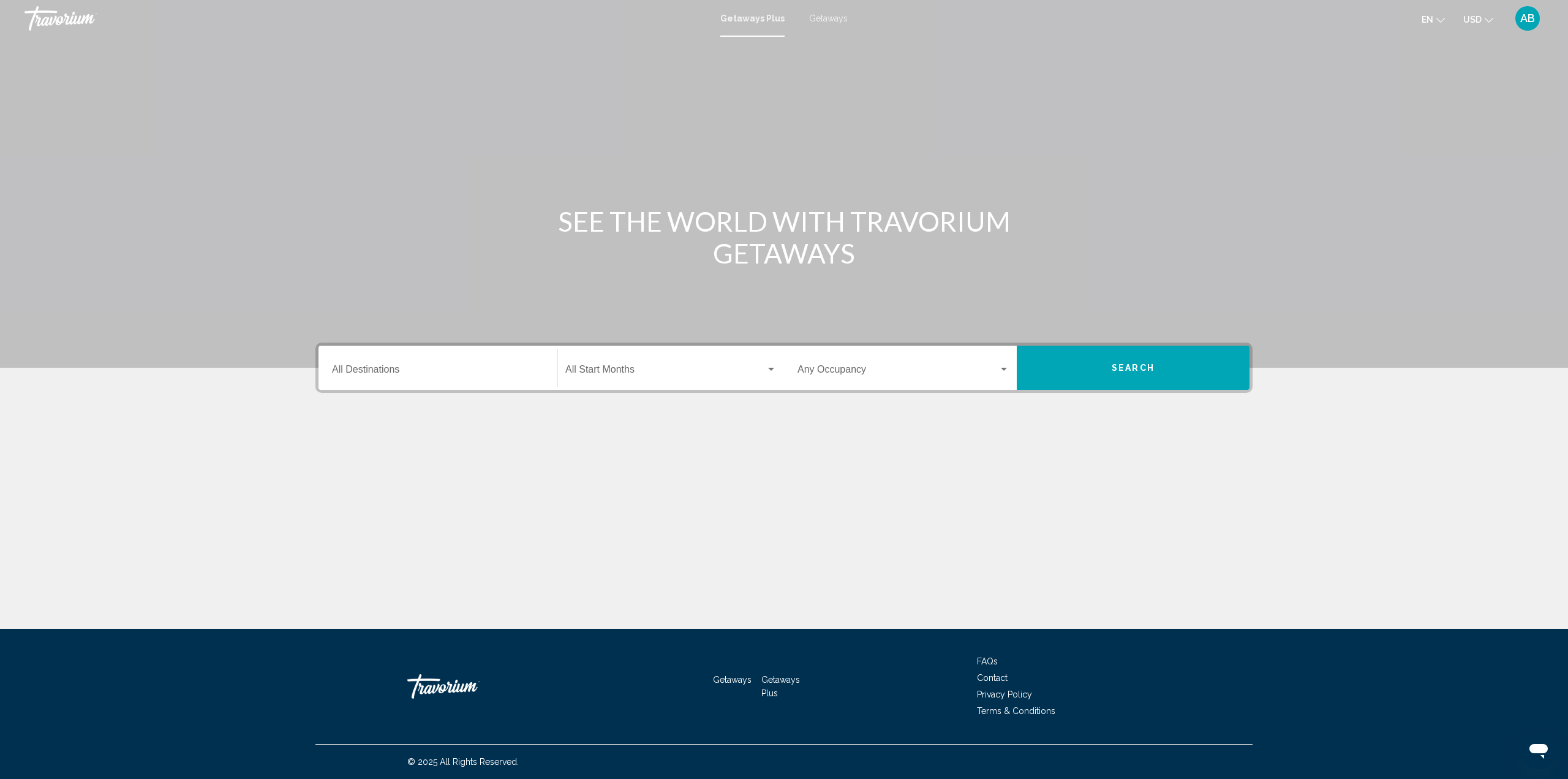
click at [414, 364] on div "Destination All Destinations" at bounding box center [438, 368] width 212 height 39
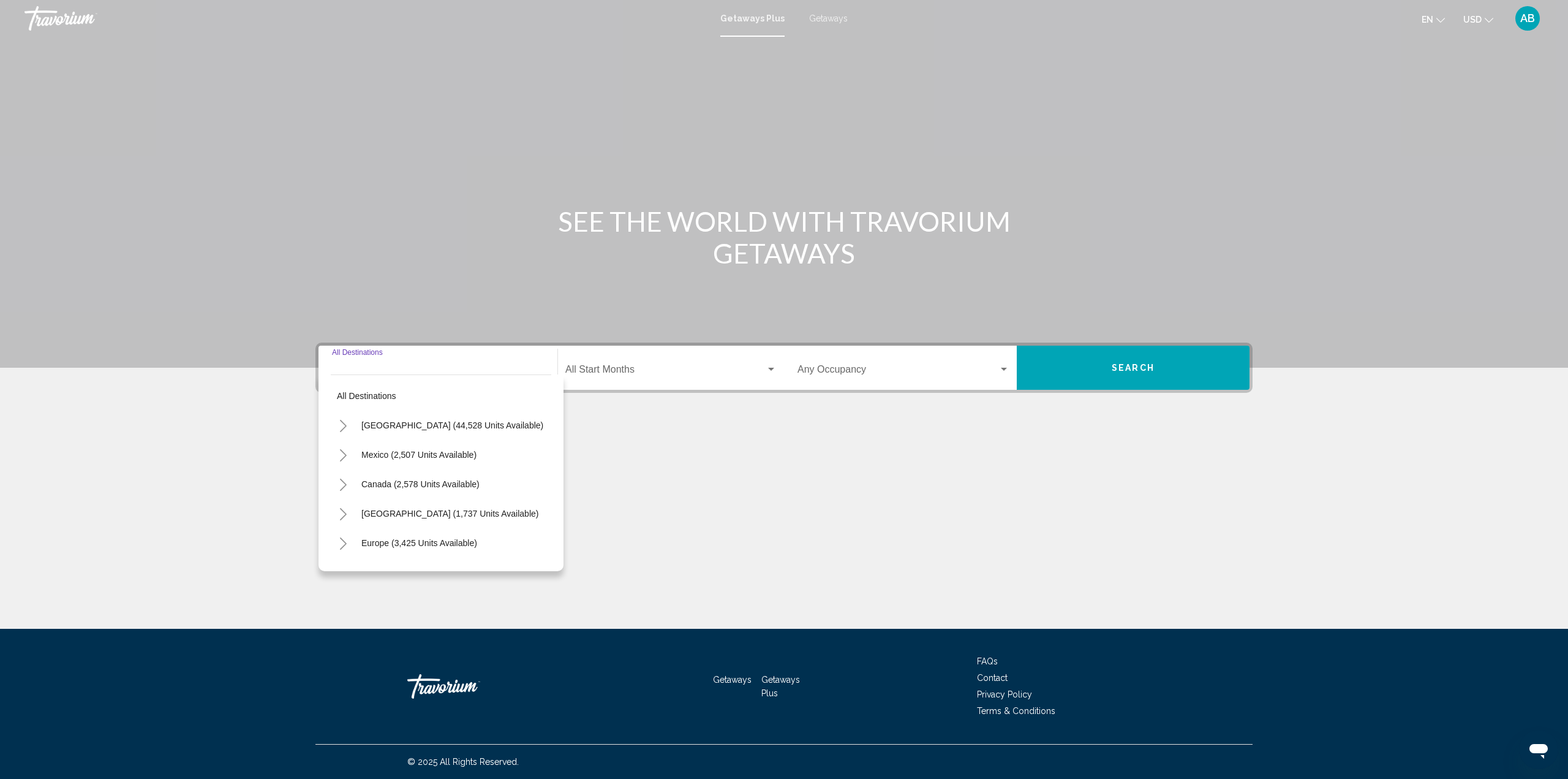
click at [615, 374] on span "Search widget" at bounding box center [665, 372] width 200 height 11
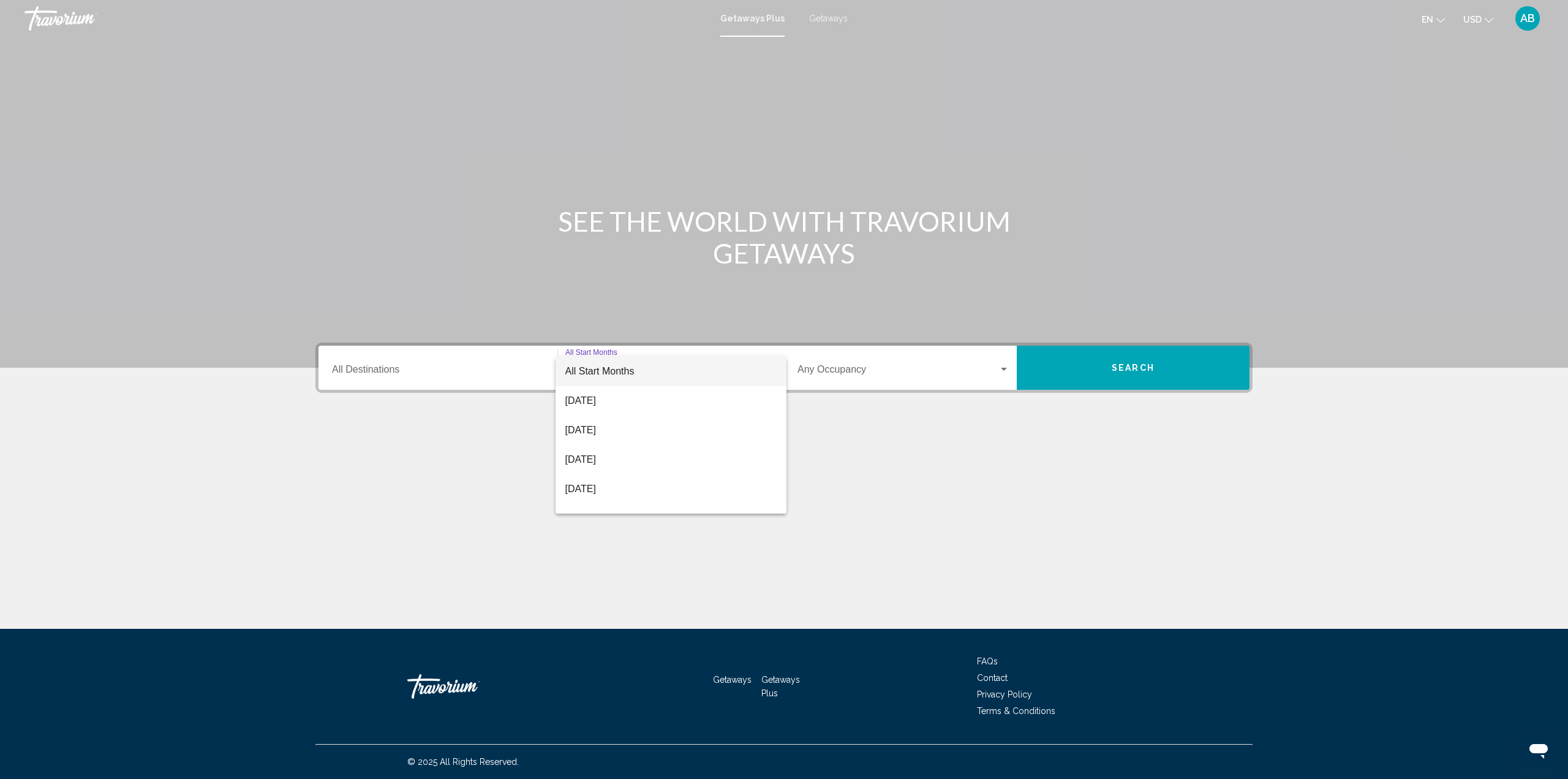
click at [489, 375] on div at bounding box center [784, 389] width 1568 height 779
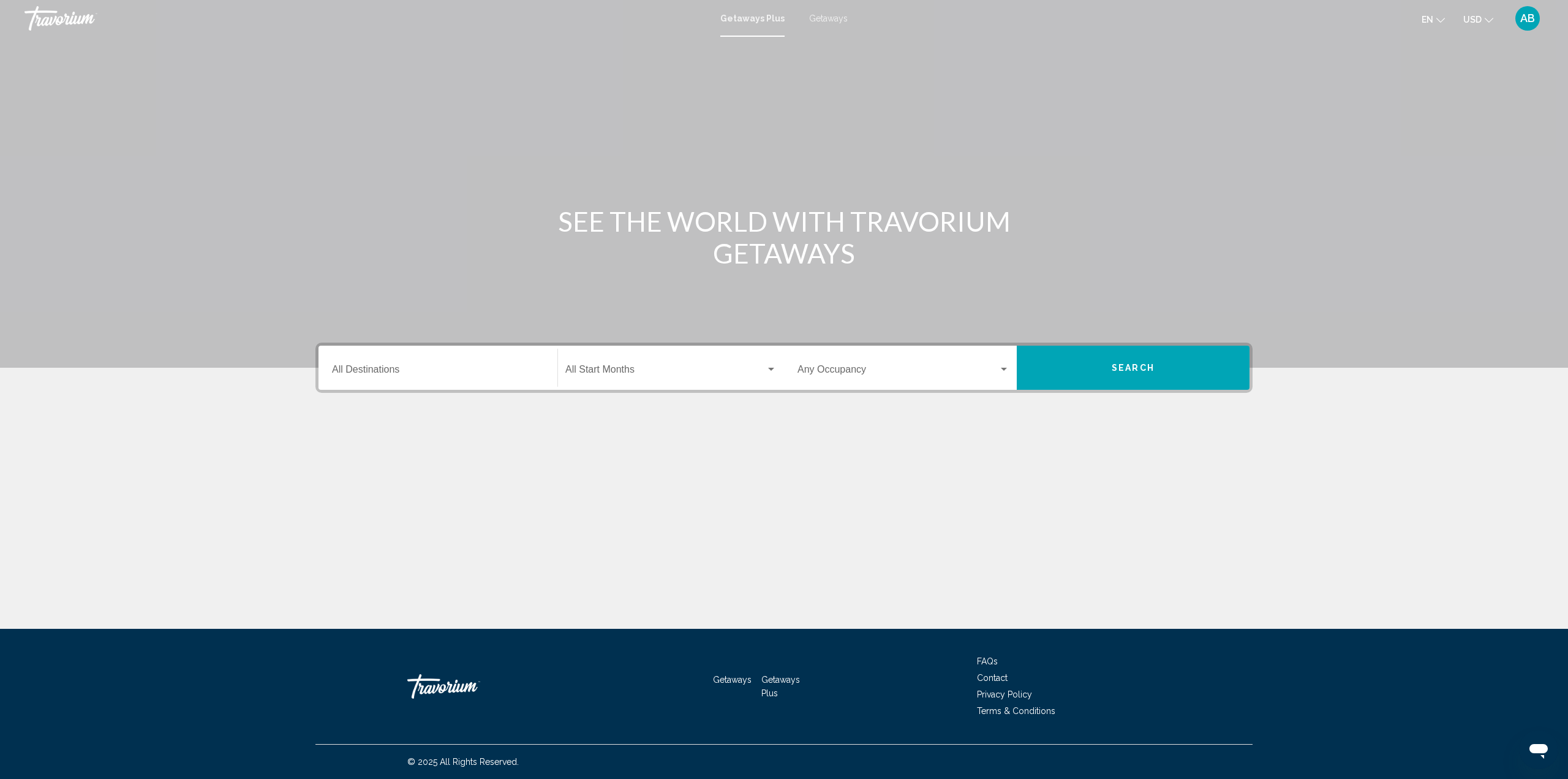
click at [487, 372] on input "Destination All Destinations" at bounding box center [438, 372] width 212 height 11
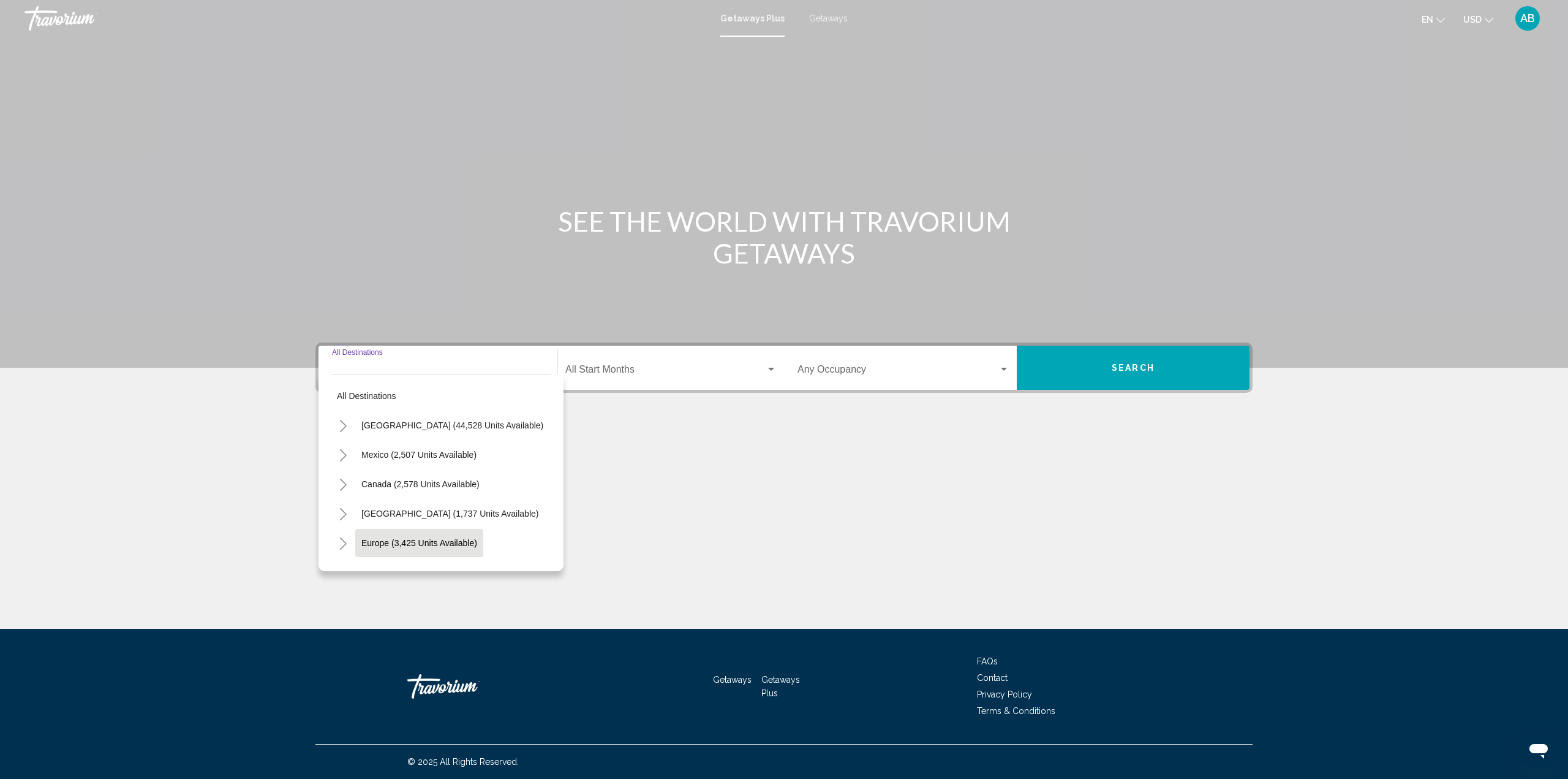
click at [433, 546] on span "Europe (3,425 units available)" at bounding box center [419, 543] width 116 height 10
type input "**********"
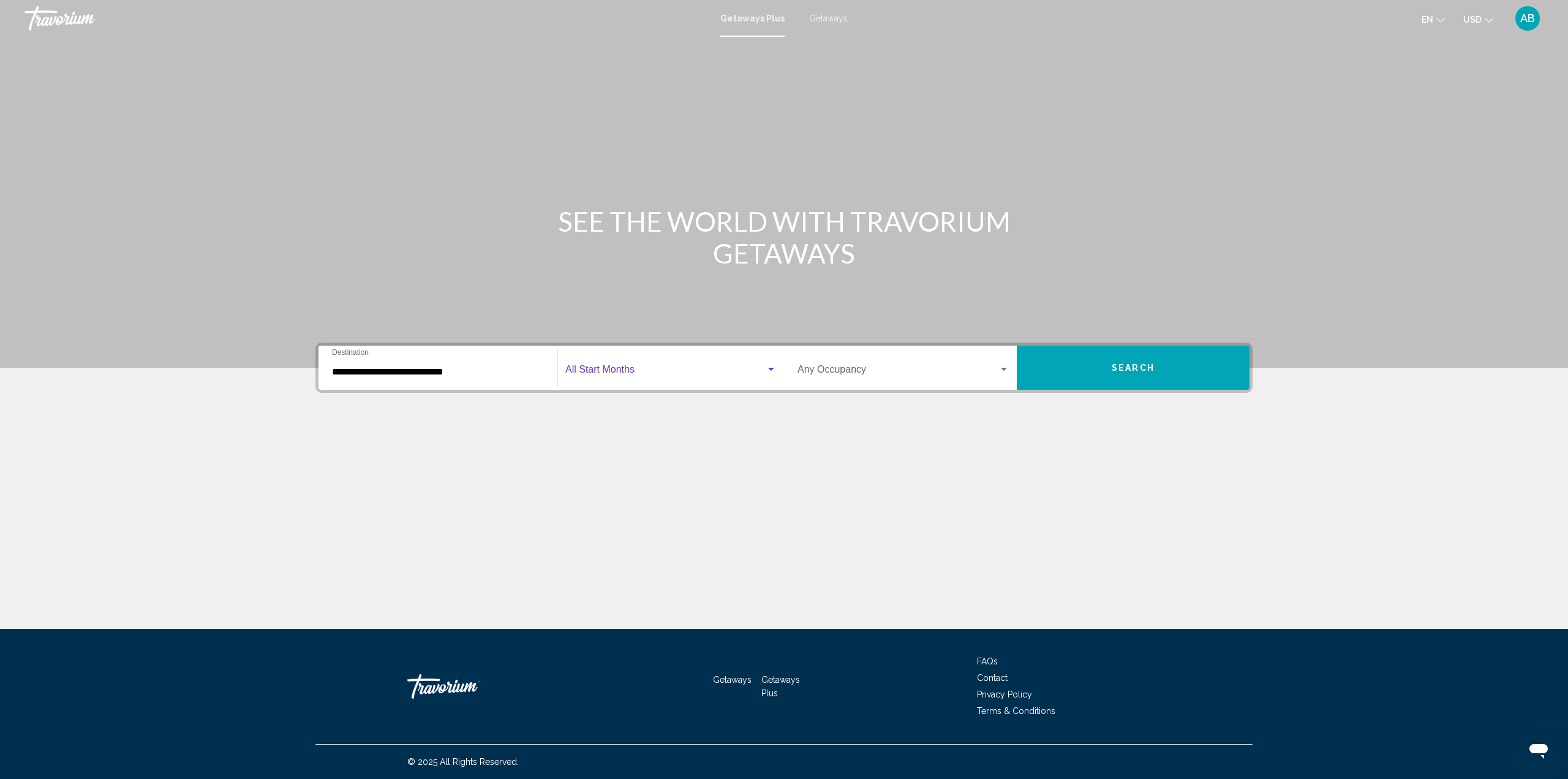
click at [608, 375] on span "Search widget" at bounding box center [665, 372] width 200 height 11
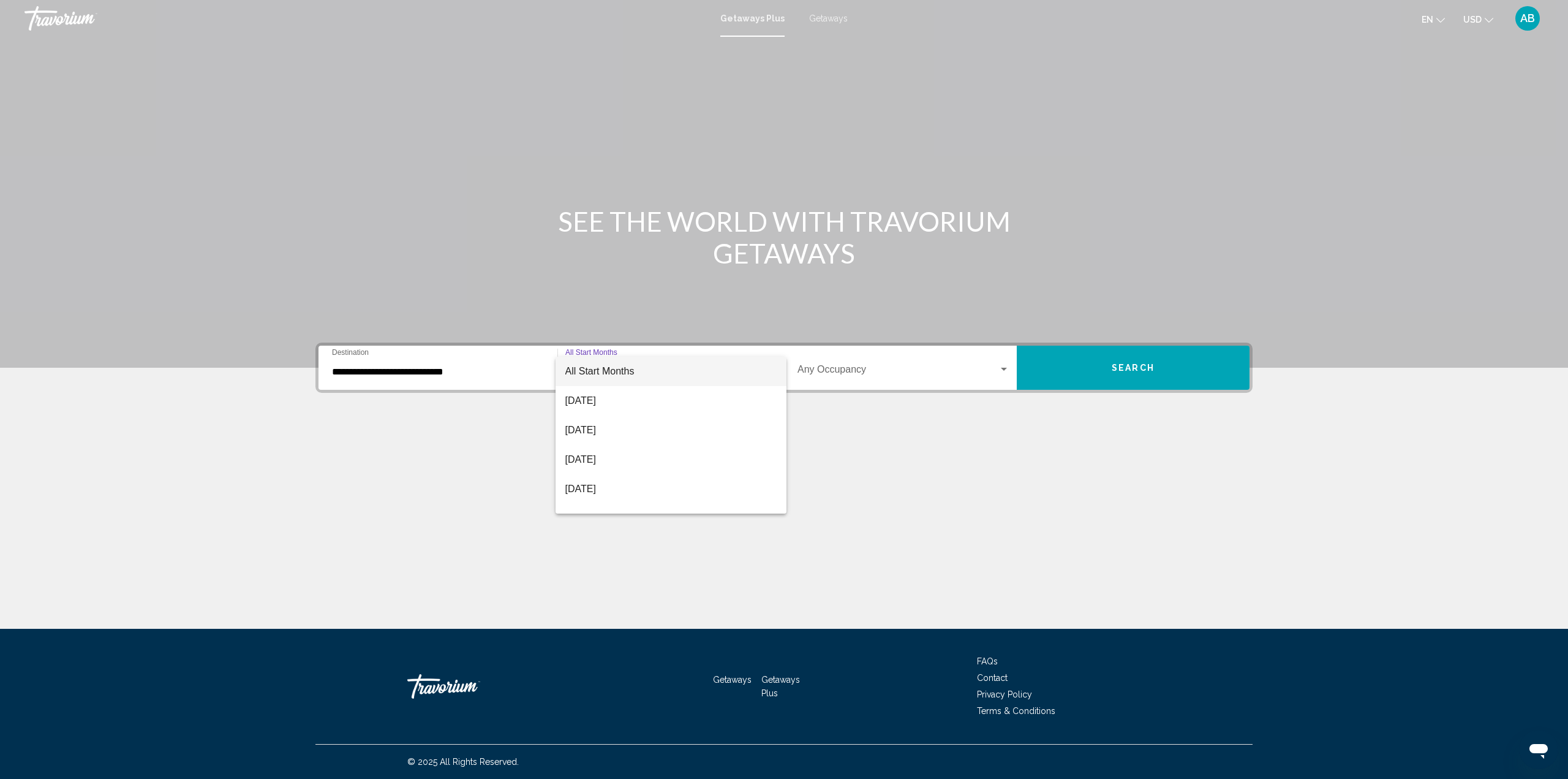
click at [1124, 373] on div at bounding box center [784, 389] width 1568 height 779
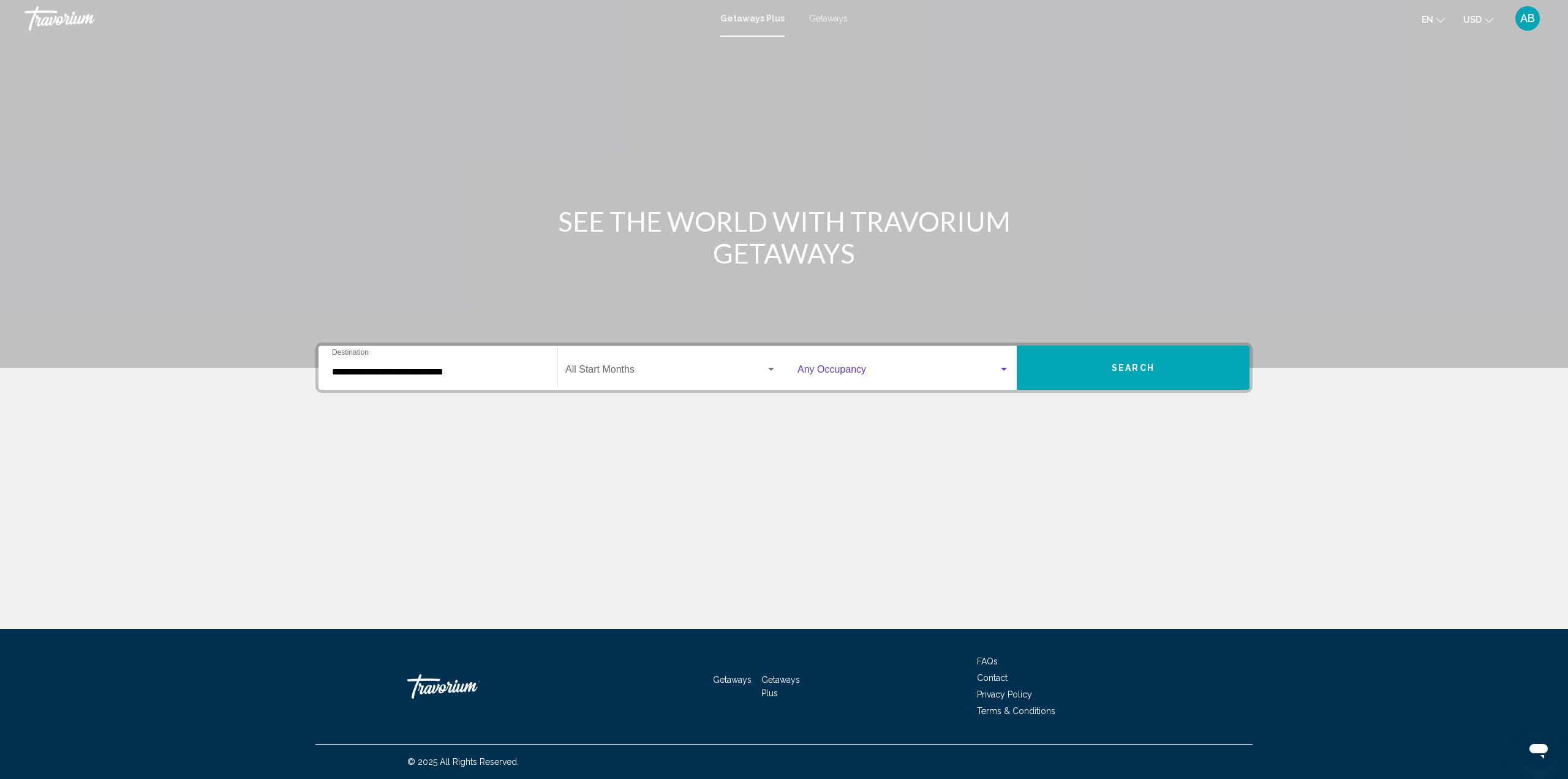
click at [898, 373] on span "Search widget" at bounding box center [898, 372] width 201 height 11
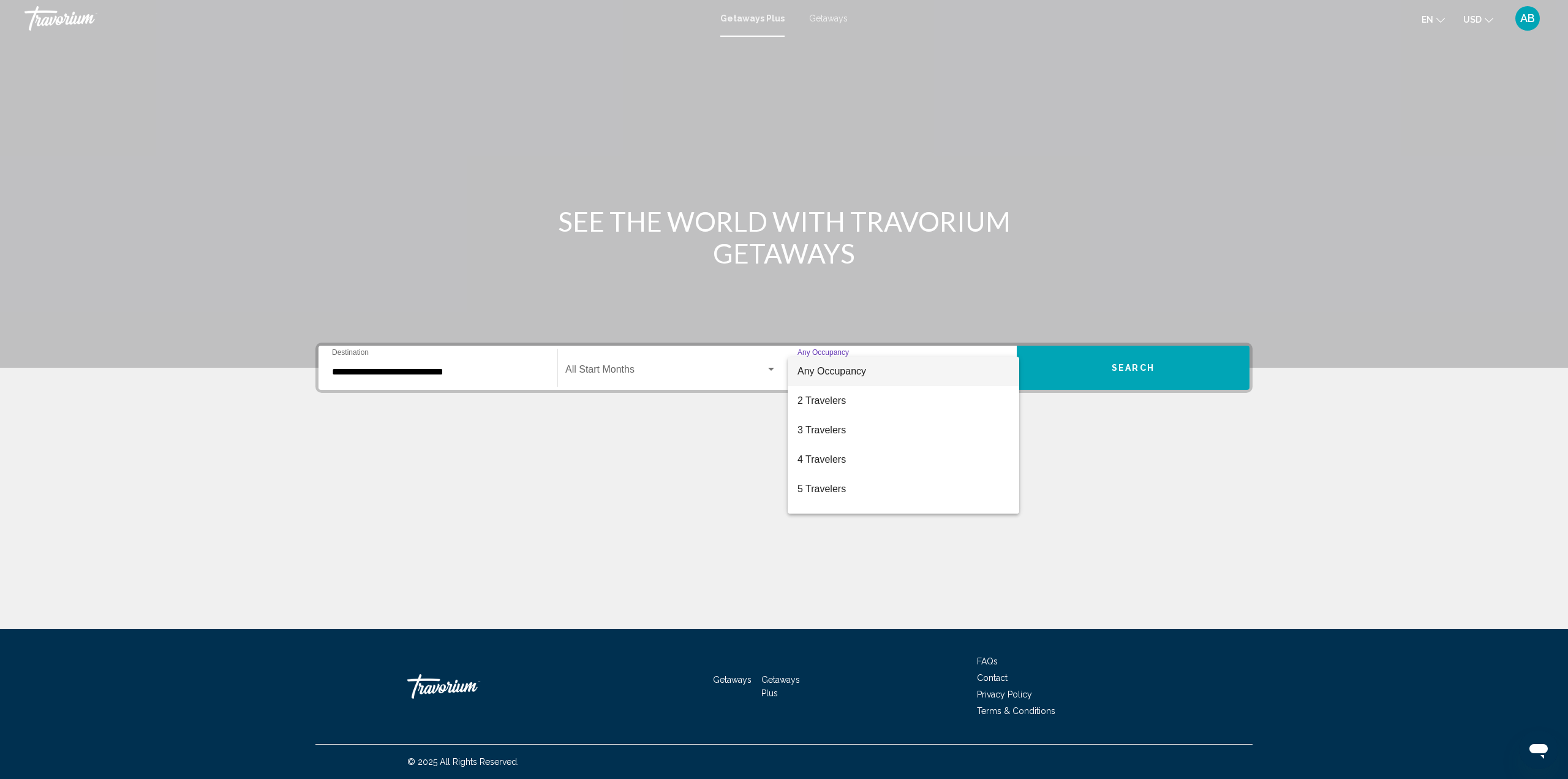
click at [1137, 388] on div at bounding box center [784, 389] width 1568 height 779
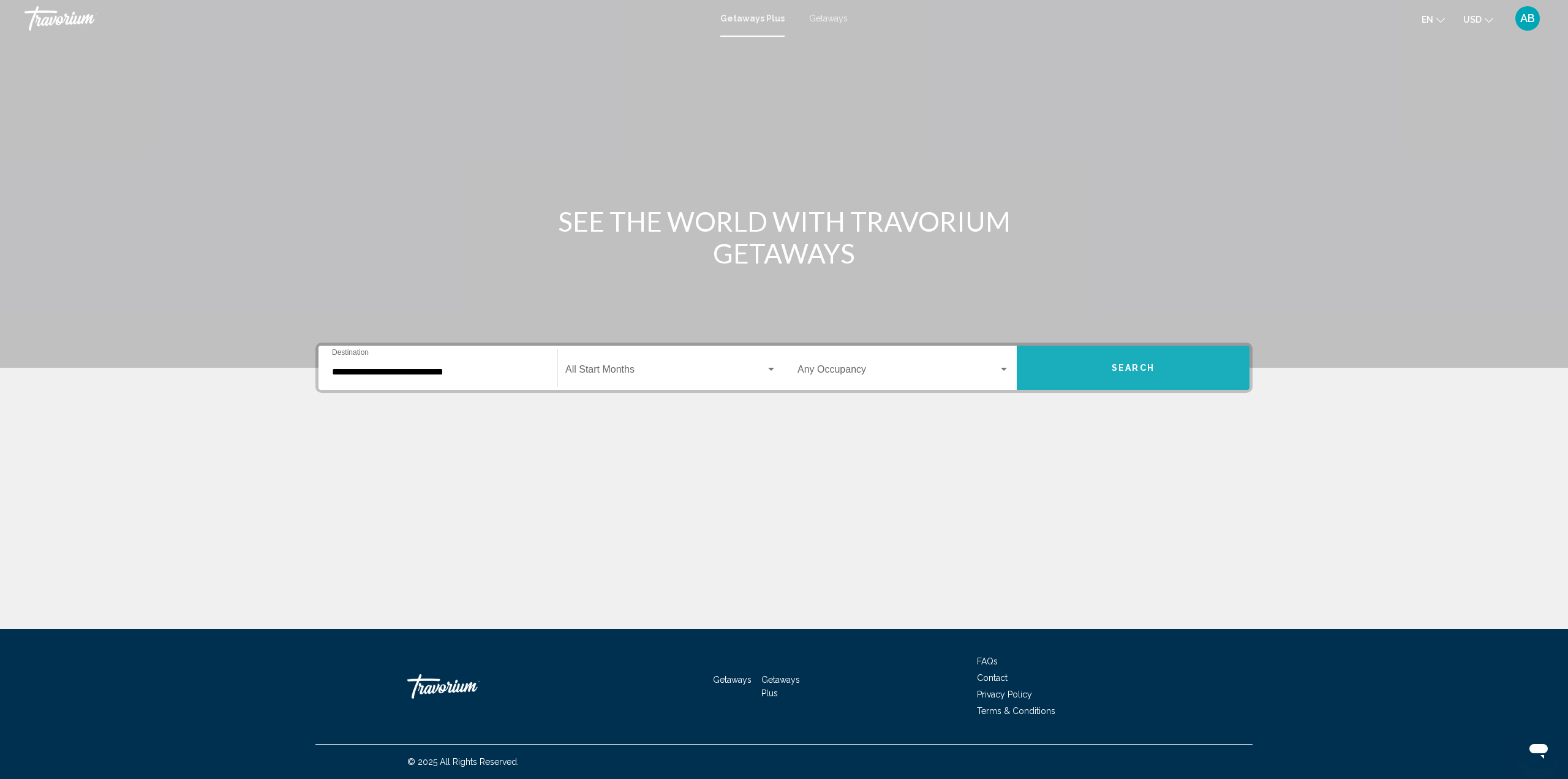
click at [1127, 364] on span "Search" at bounding box center [1133, 368] width 43 height 10
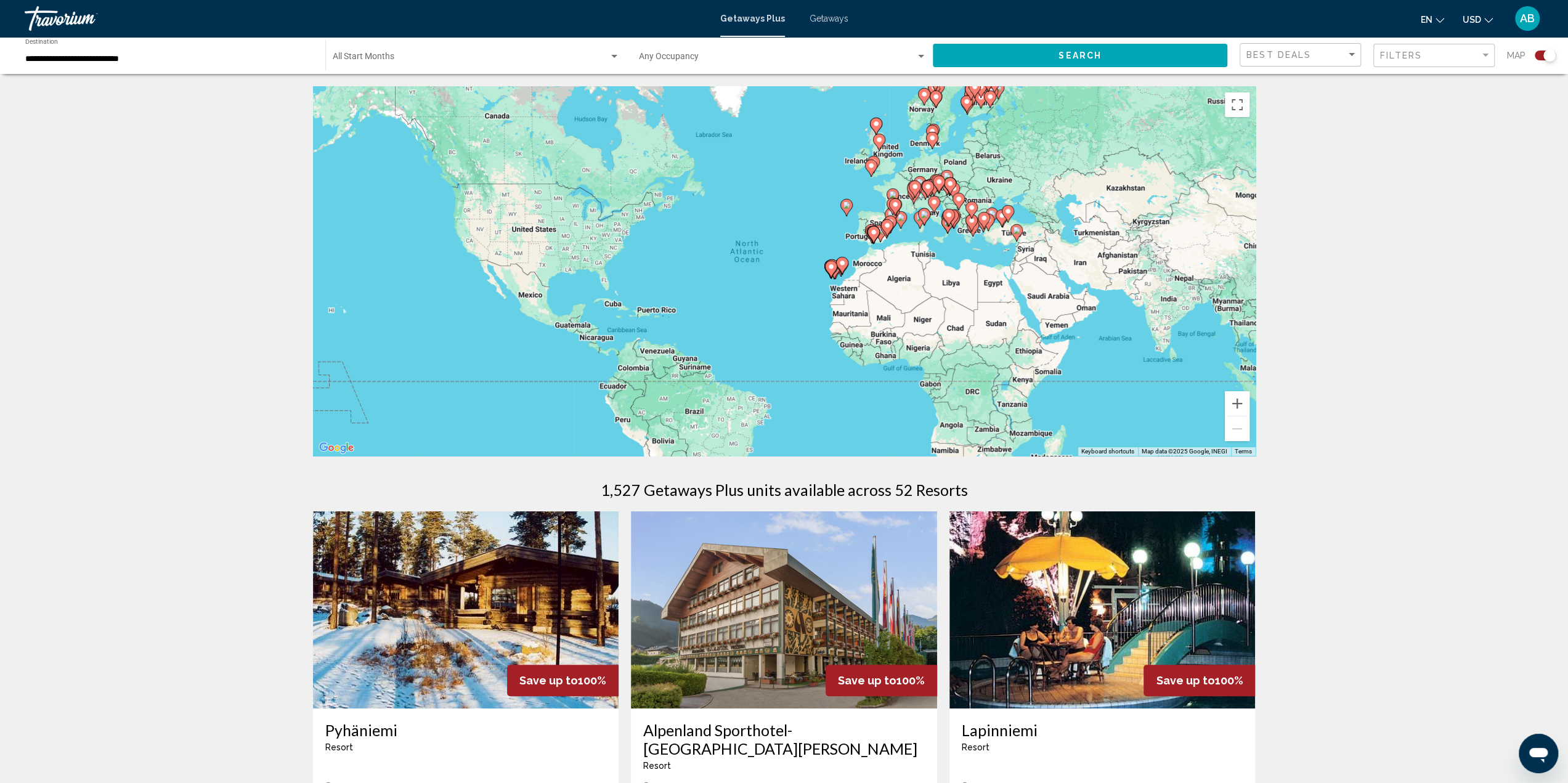
click at [826, 482] on h1 "1,527 Getaways Plus units available across 52 Resorts" at bounding box center [784, 489] width 367 height 19
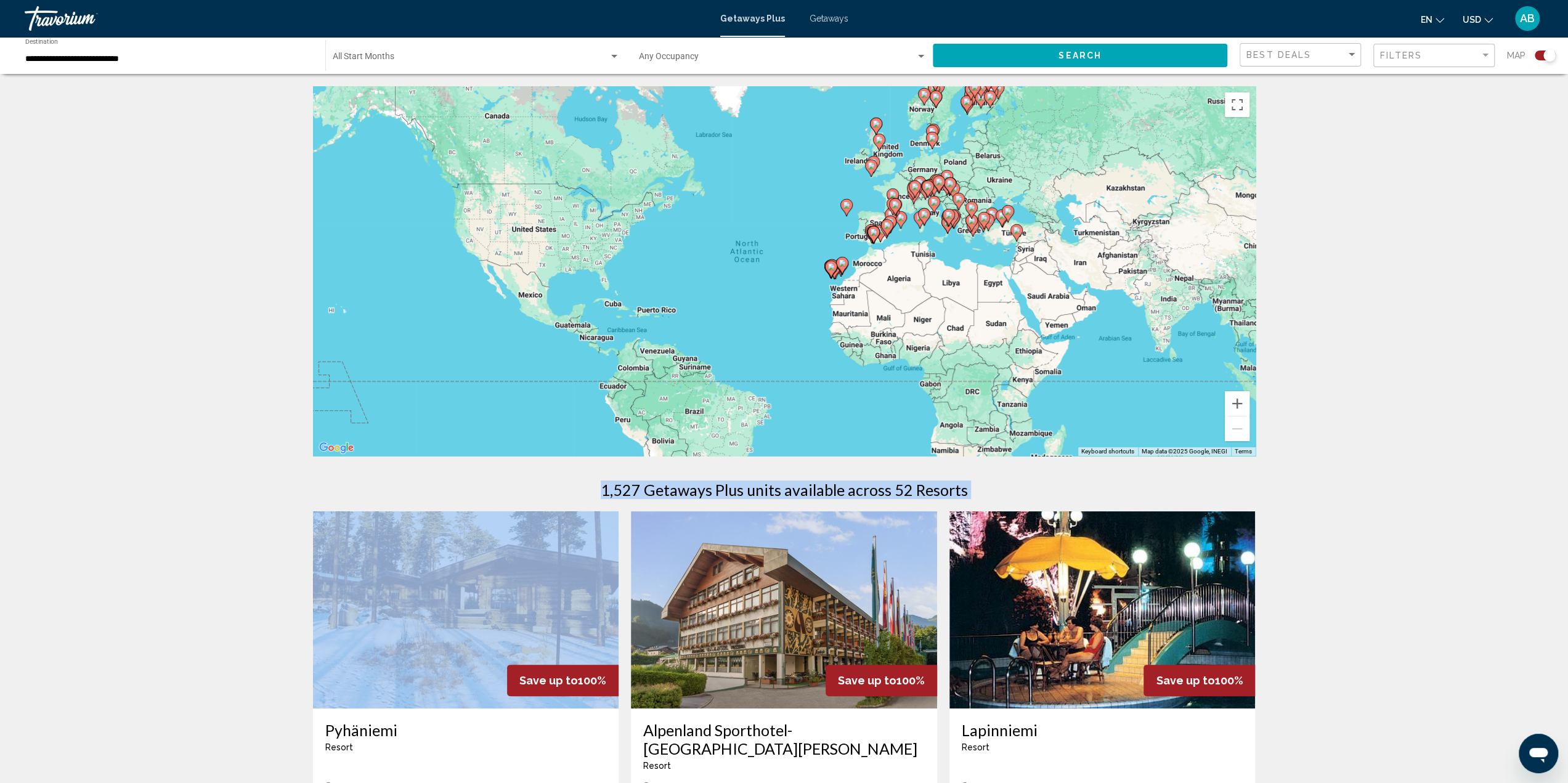
click at [826, 482] on h1 "1,527 Getaways Plus units available across 52 Resorts" at bounding box center [784, 489] width 367 height 19
click at [962, 488] on h1 "1,527 Getaways Plus units available across 52 Resorts" at bounding box center [784, 489] width 367 height 19
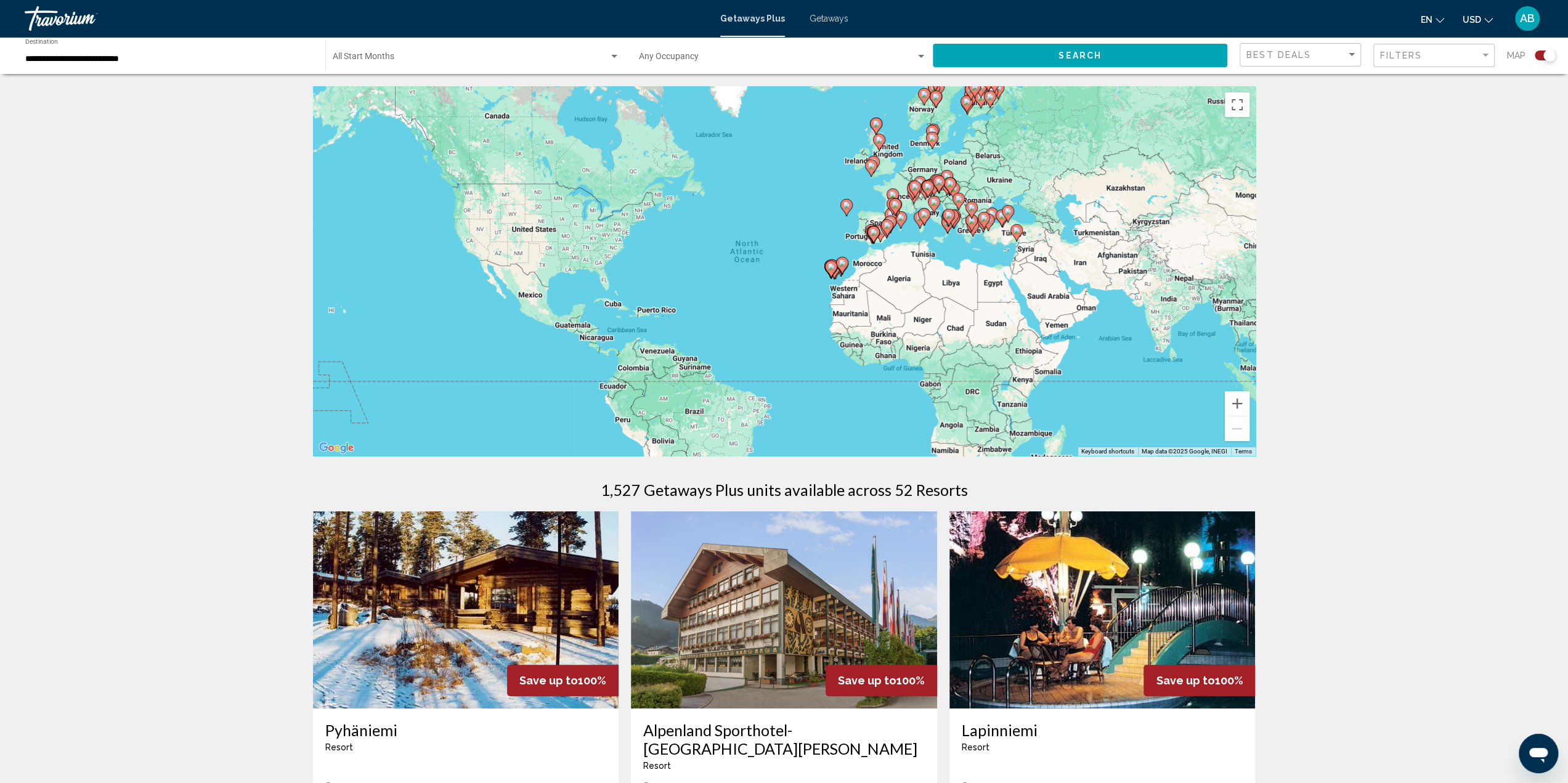
click at [907, 491] on h1 "1,527 Getaways Plus units available across 52 Resorts" at bounding box center [784, 489] width 367 height 19
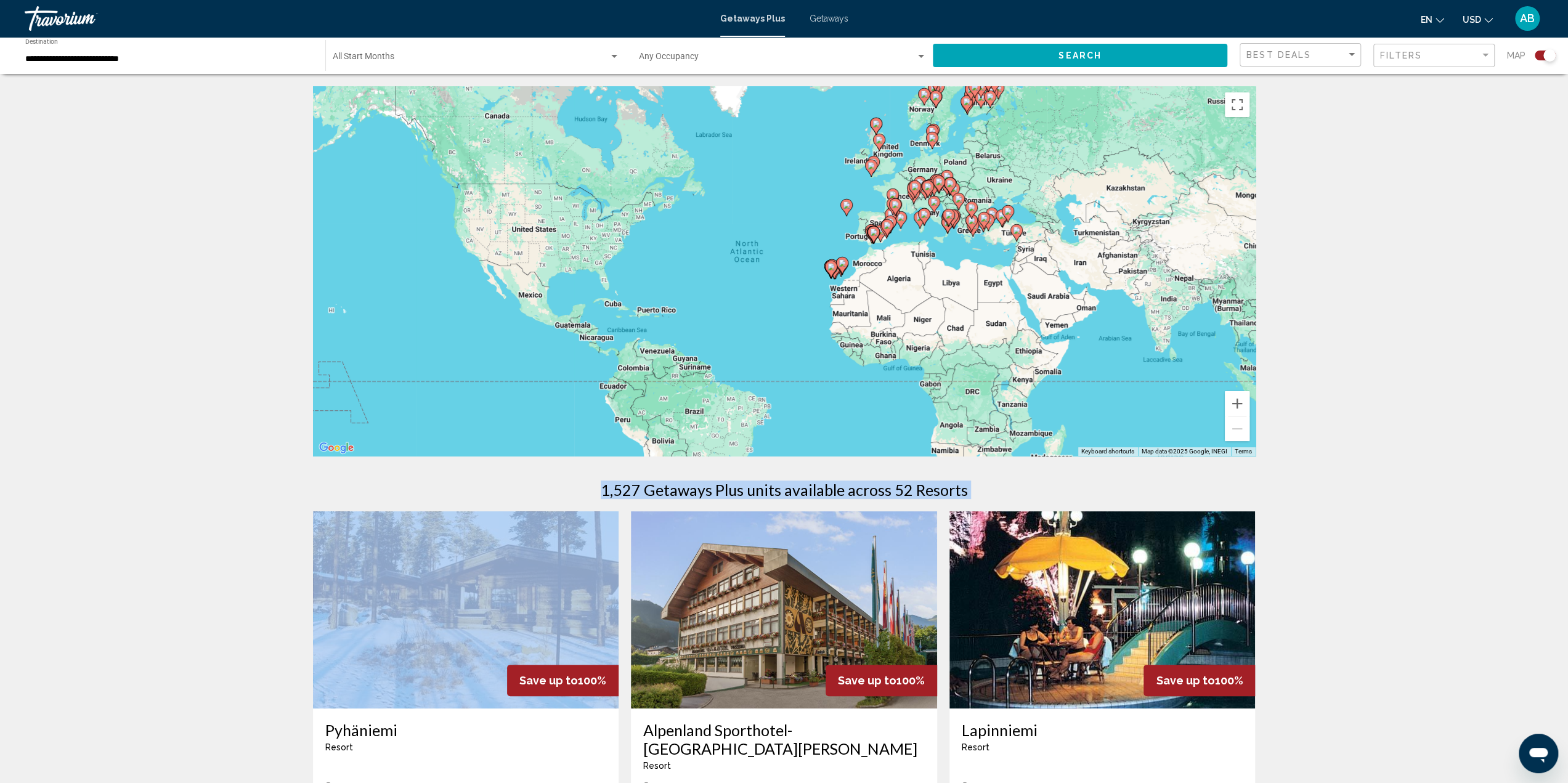
click at [907, 491] on h1 "1,527 Getaways Plus units available across 52 Resorts" at bounding box center [784, 489] width 367 height 19
click at [869, 489] on h1 "1,527 Getaways Plus units available across 52 Resorts" at bounding box center [784, 489] width 367 height 19
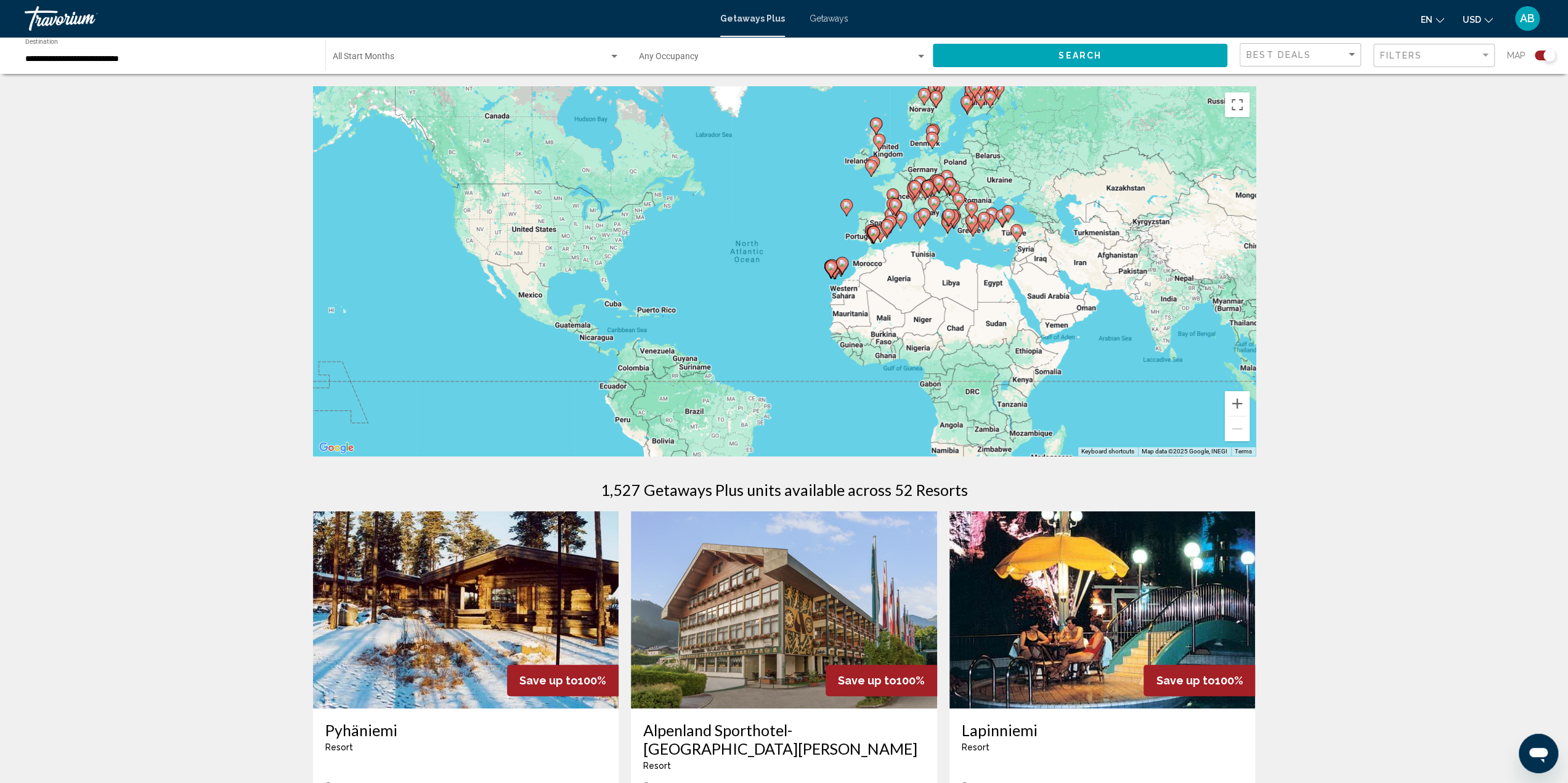
click at [457, 49] on div "Start Month All Start Months" at bounding box center [476, 56] width 287 height 34
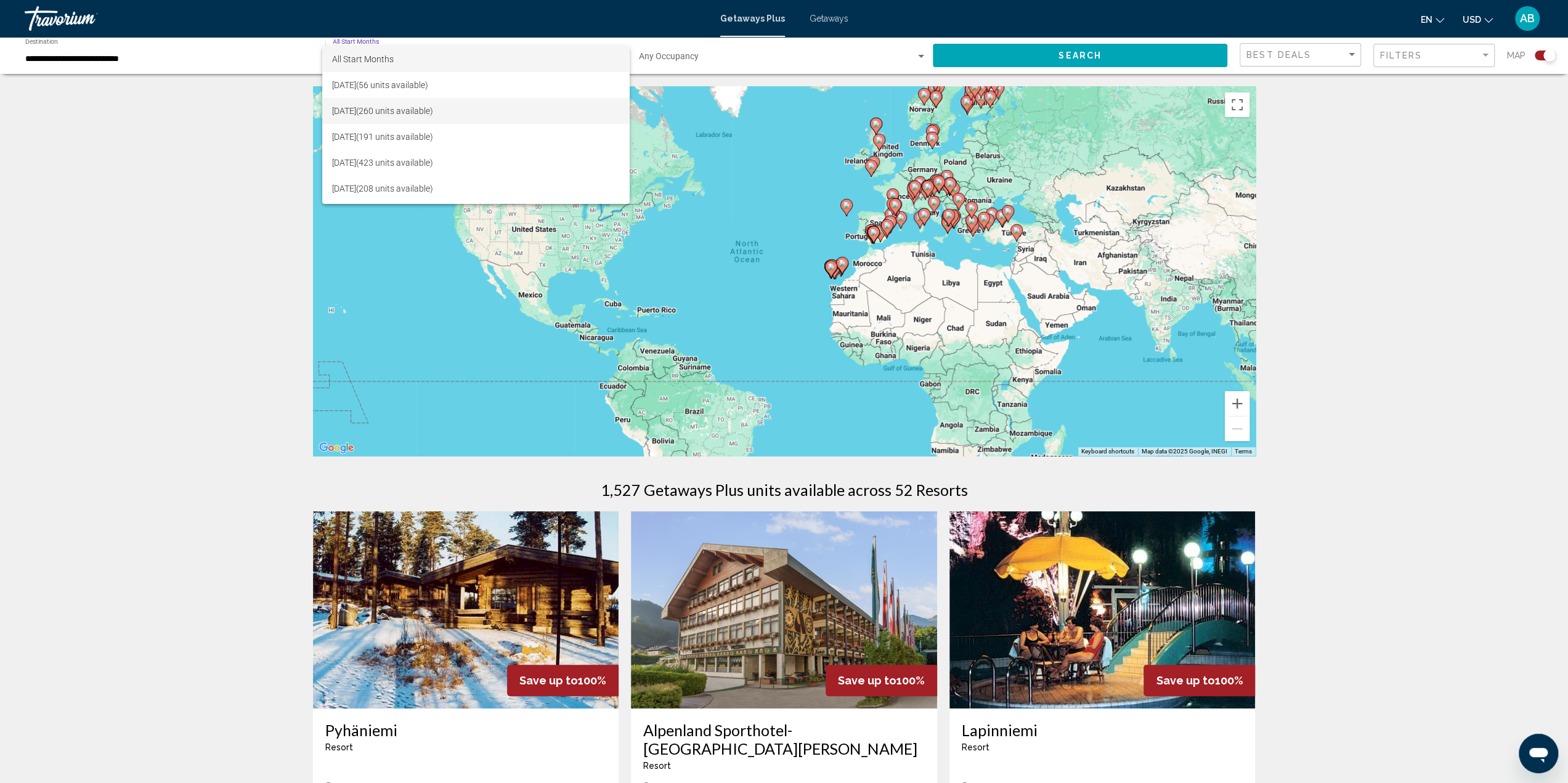
click at [398, 122] on span "[DATE] (260 units available)" at bounding box center [476, 111] width 287 height 26
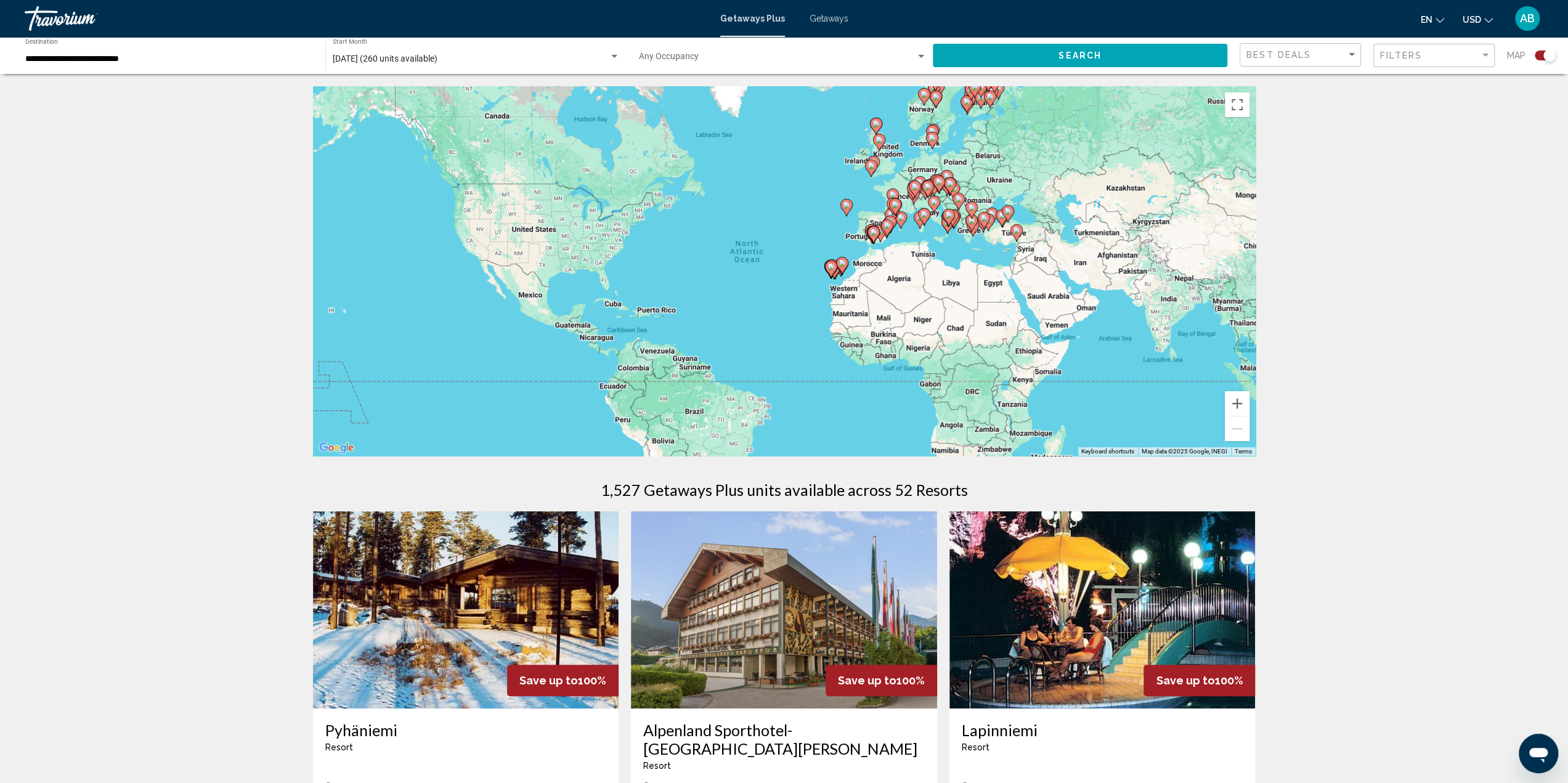
click at [1053, 50] on button "Search" at bounding box center [1080, 55] width 295 height 23
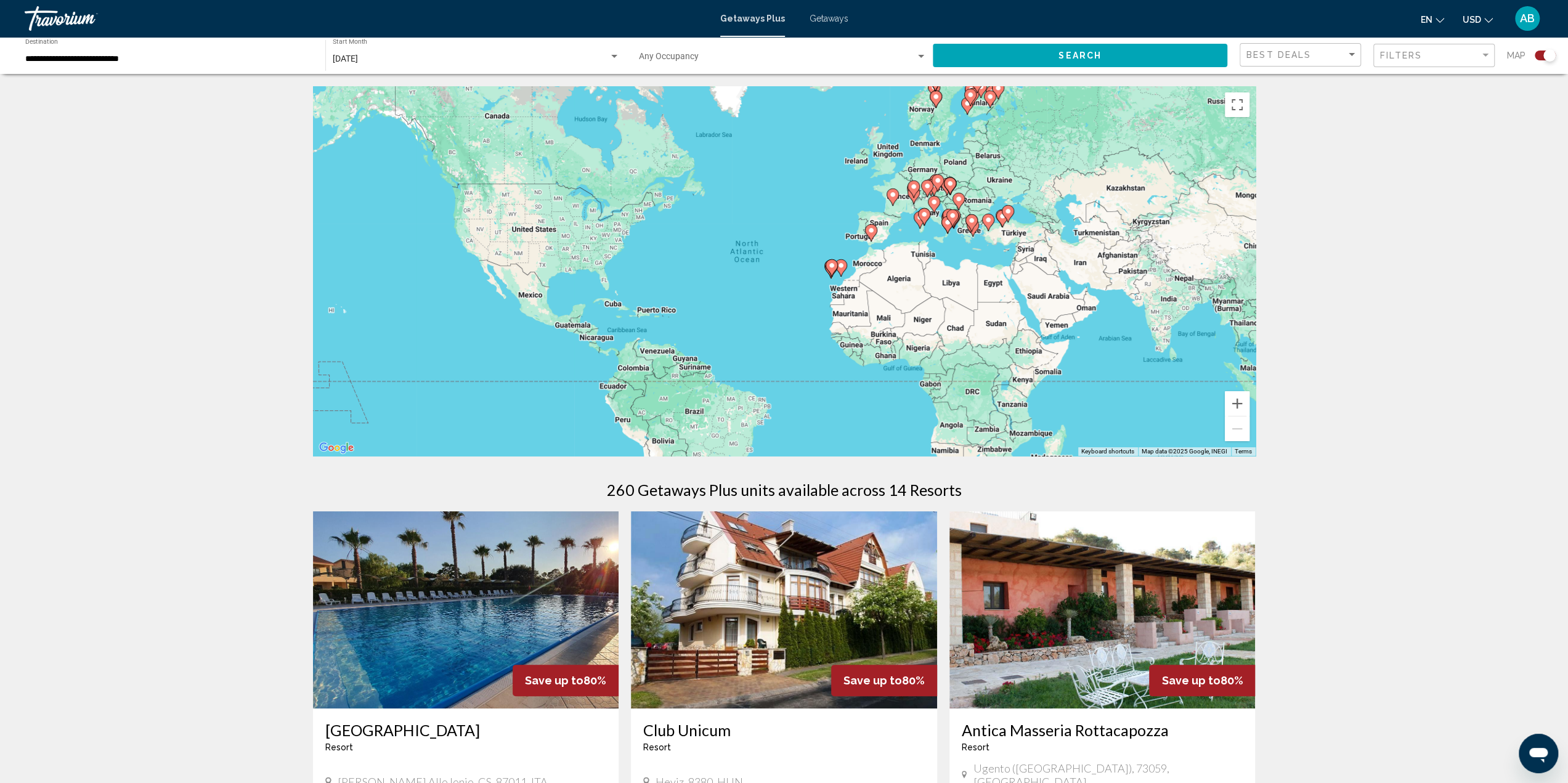
click at [430, 57] on div "[DATE]" at bounding box center [471, 59] width 276 height 10
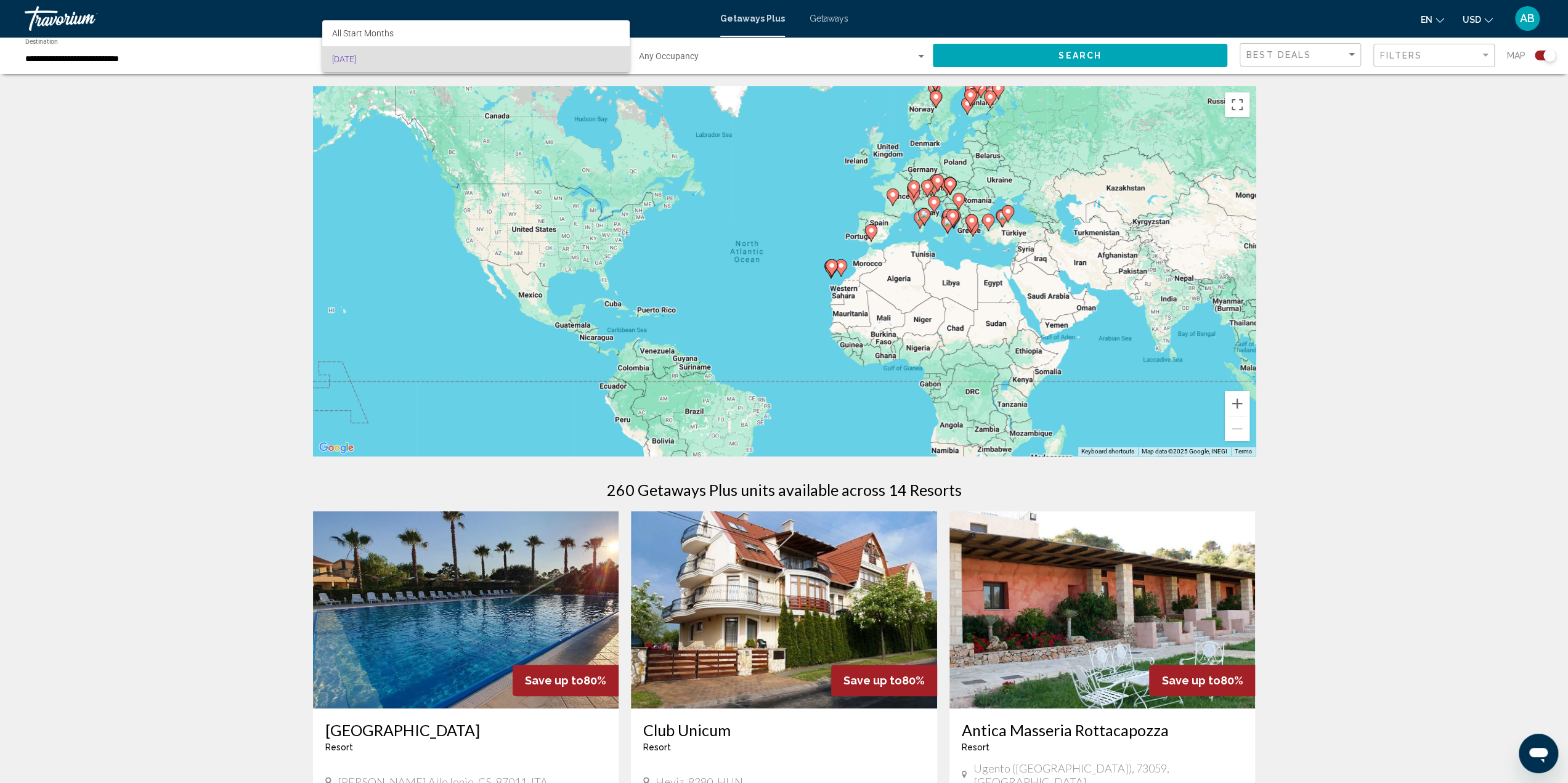
click at [265, 137] on div at bounding box center [784, 391] width 1568 height 783
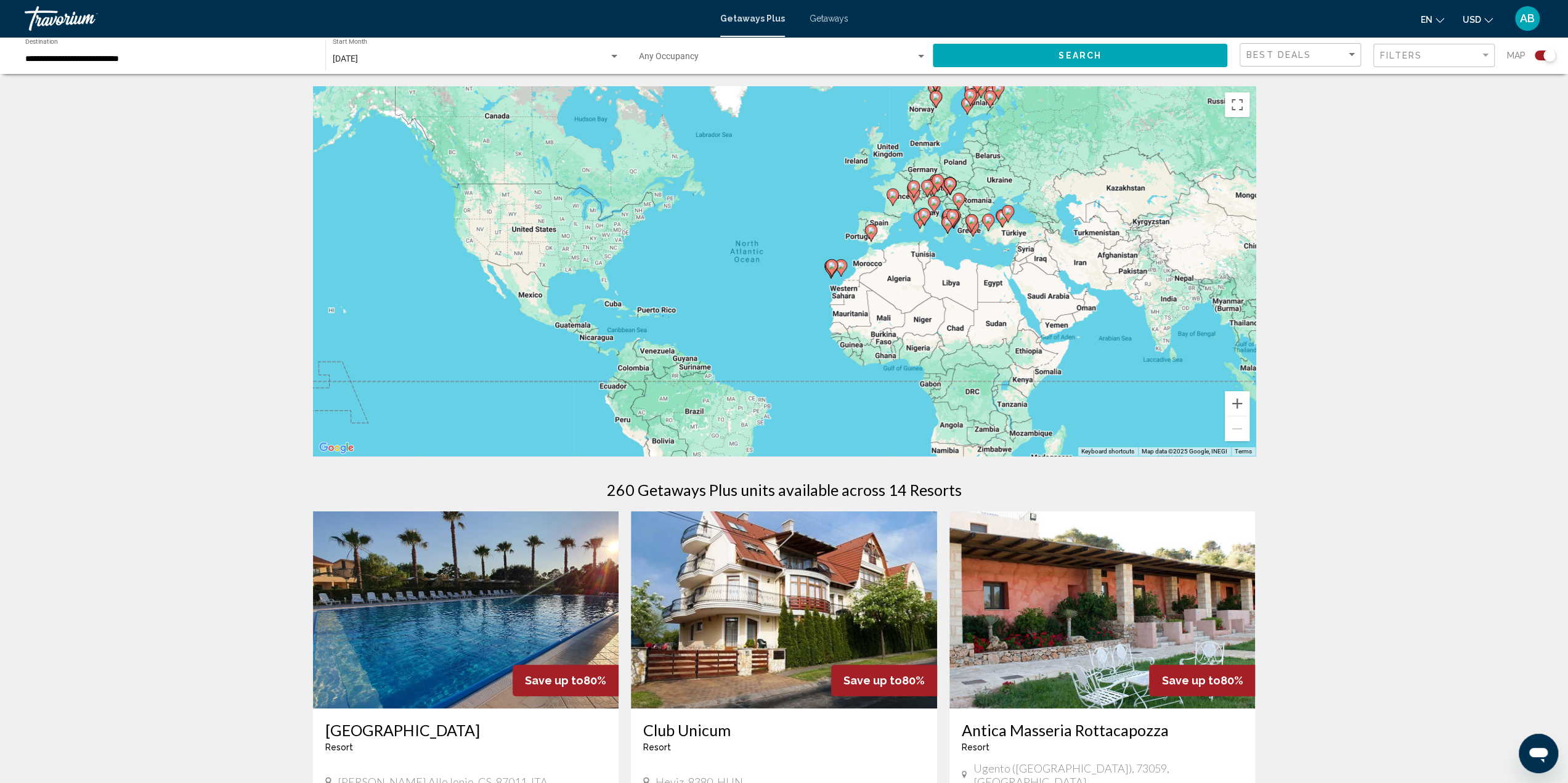
click at [387, 67] on div "[DATE] Start Month All Start Months" at bounding box center [476, 56] width 287 height 34
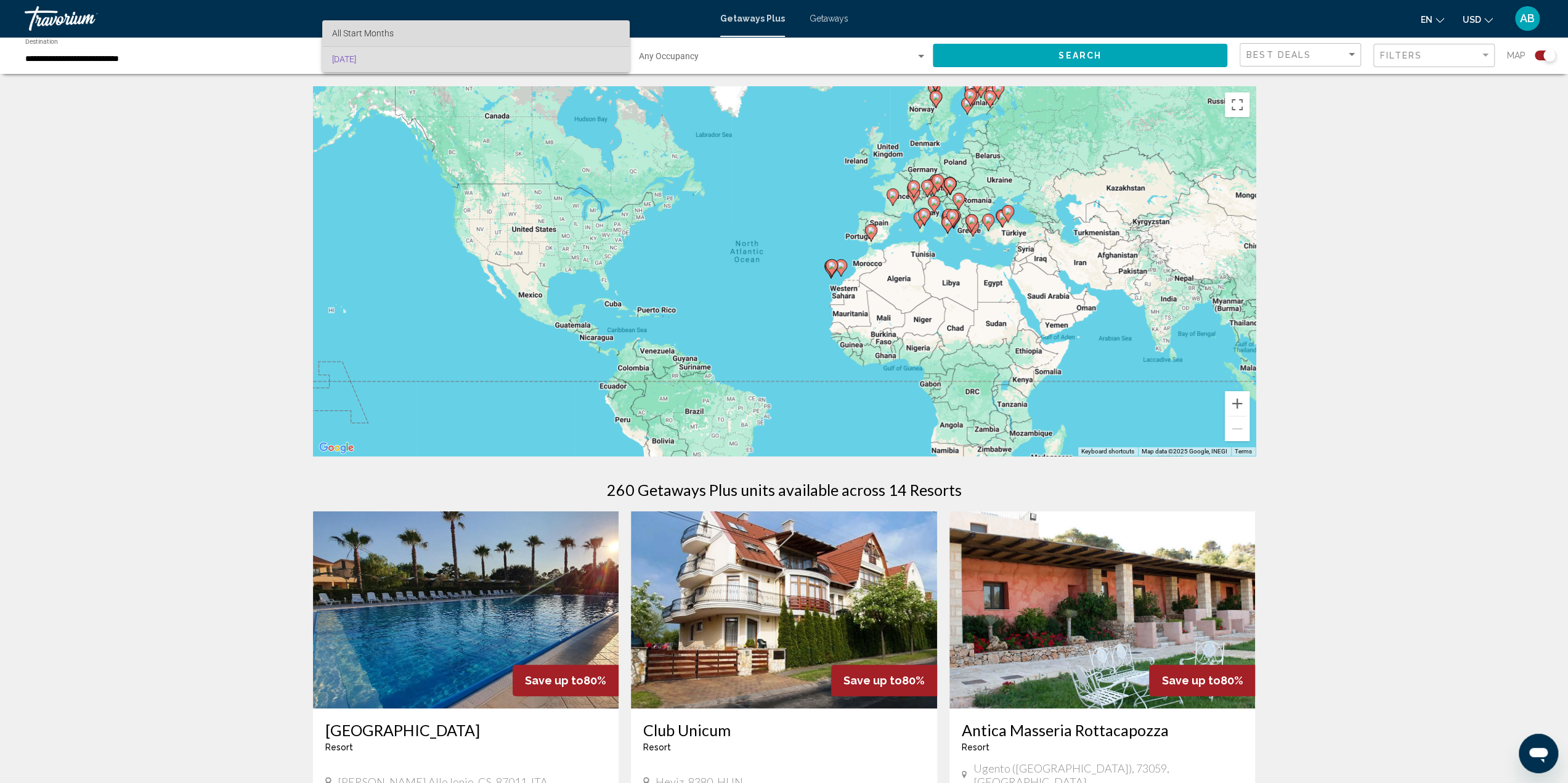
click at [386, 39] on span "All Start Months" at bounding box center [476, 33] width 287 height 26
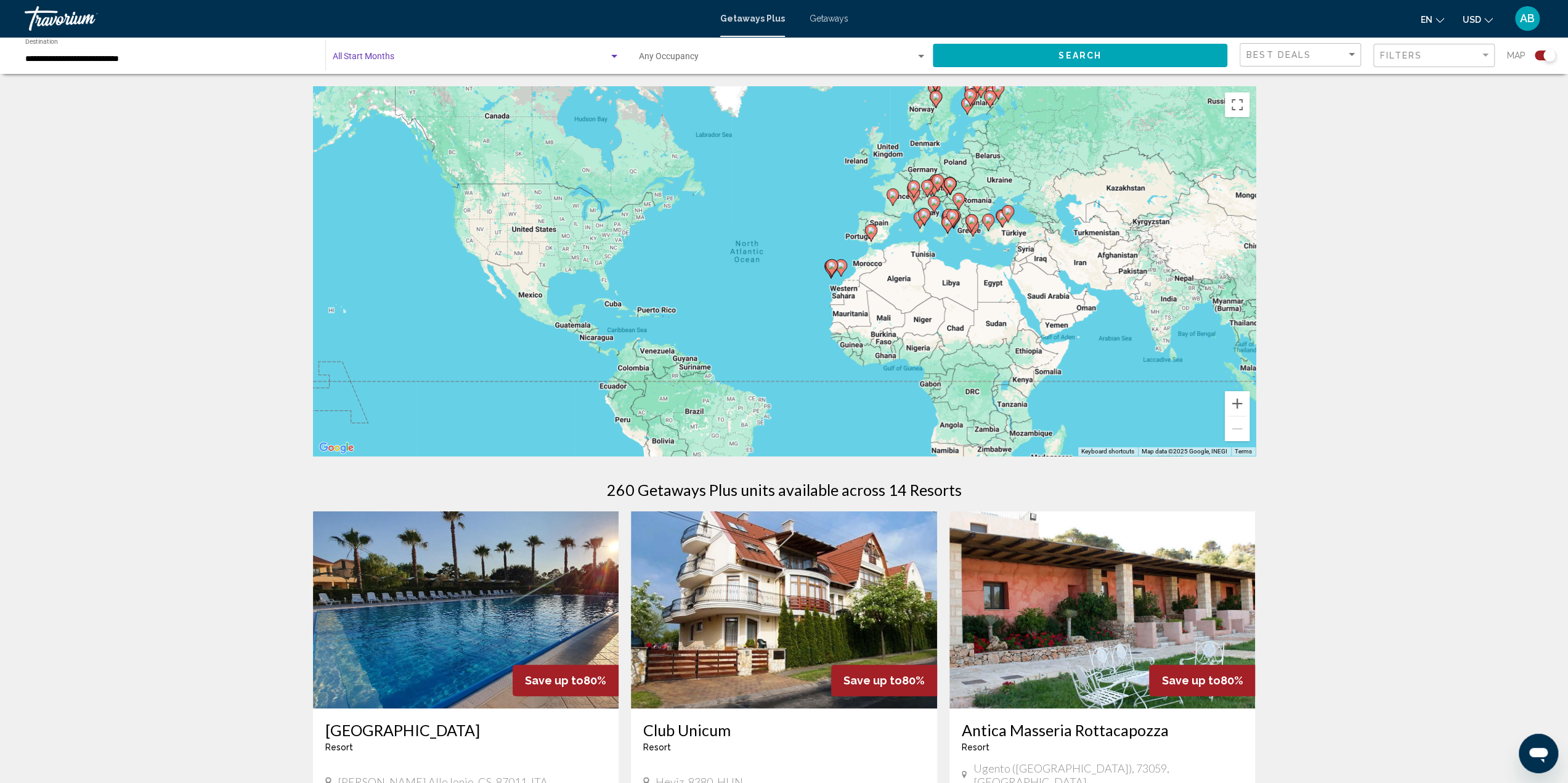
click at [382, 61] on span "Search widget" at bounding box center [471, 59] width 276 height 10
click at [69, 225] on div at bounding box center [784, 391] width 1568 height 783
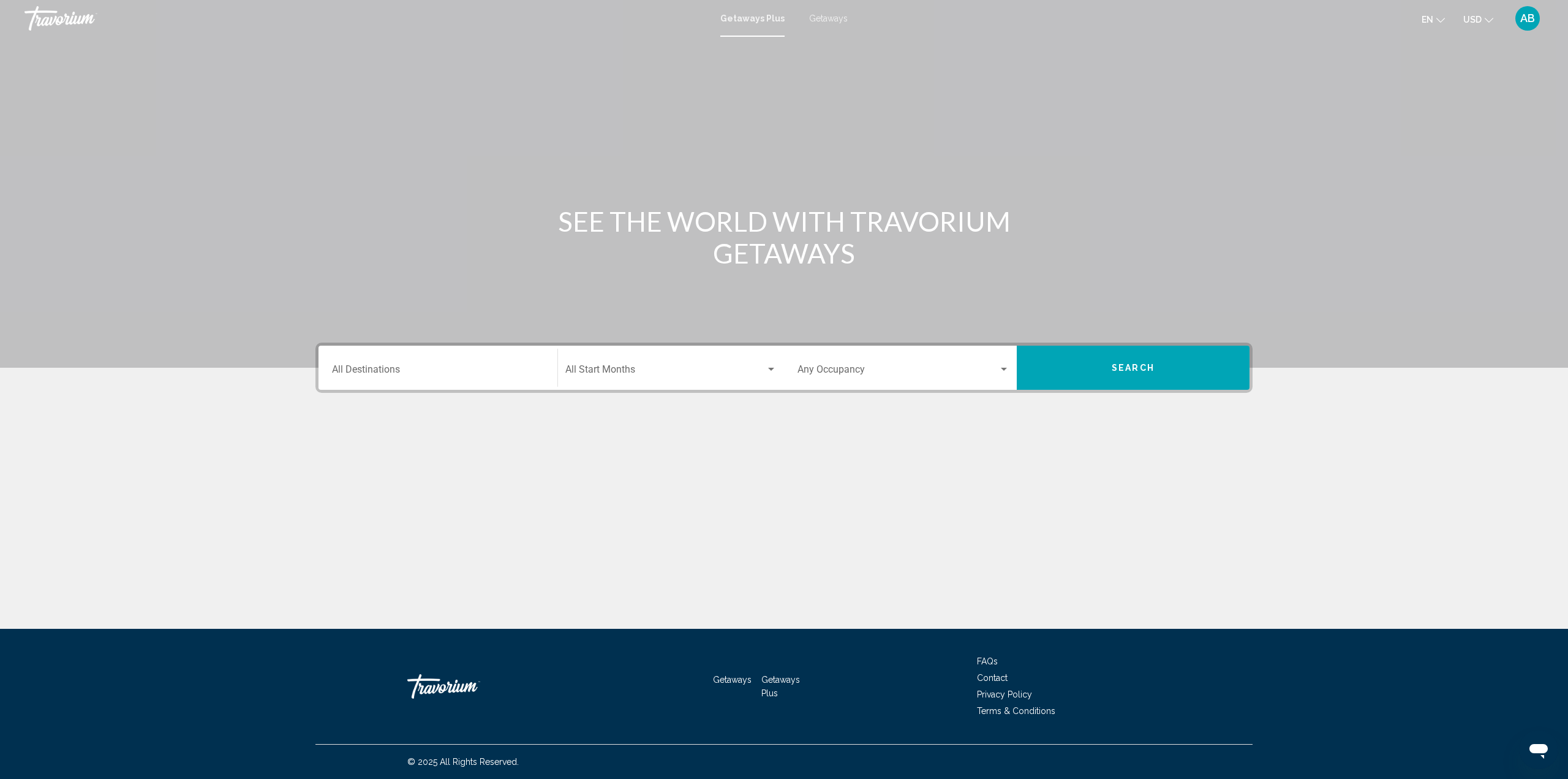
click at [476, 375] on input "Destination All Destinations" at bounding box center [438, 372] width 212 height 11
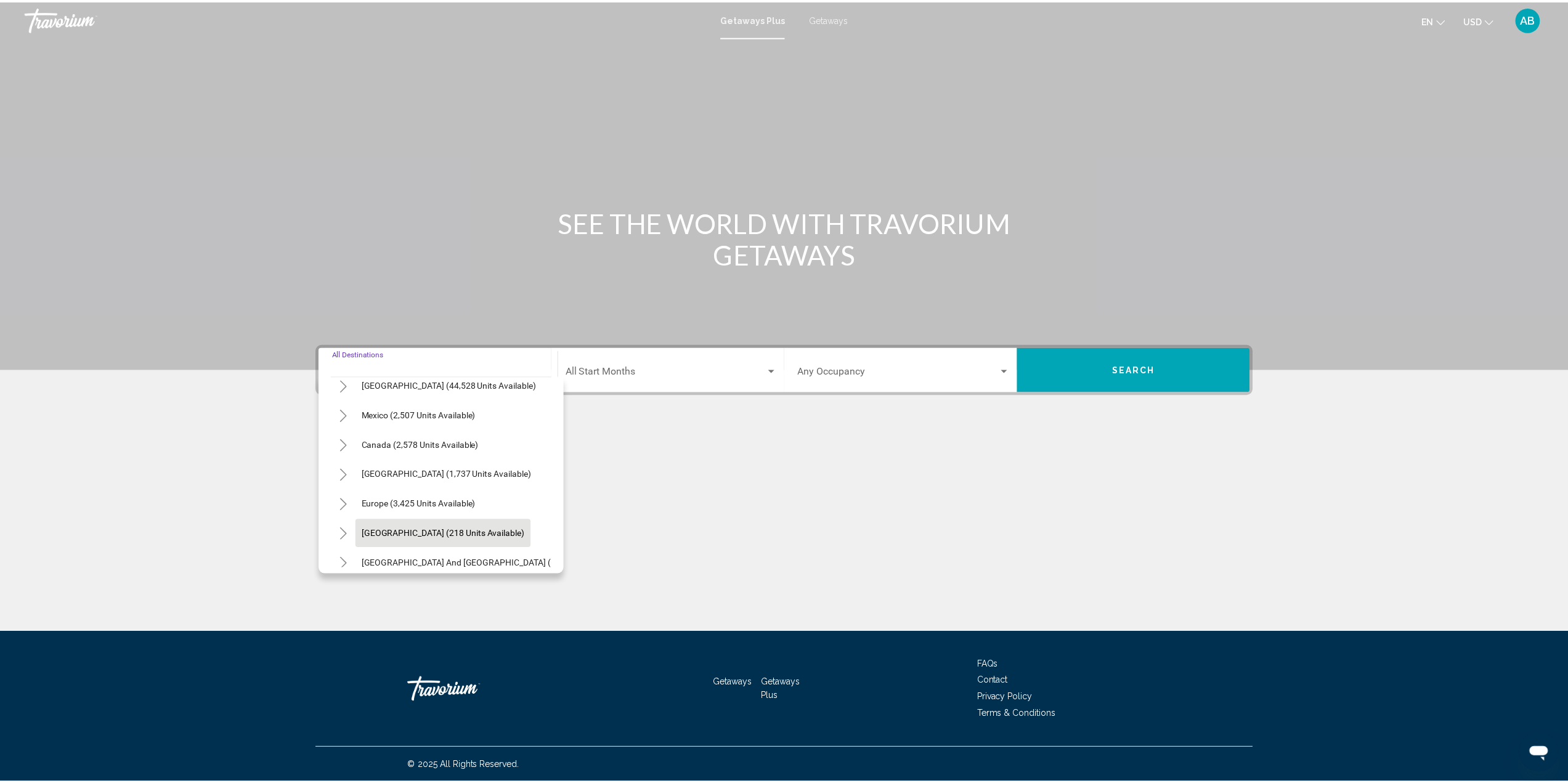
scroll to position [61, 0]
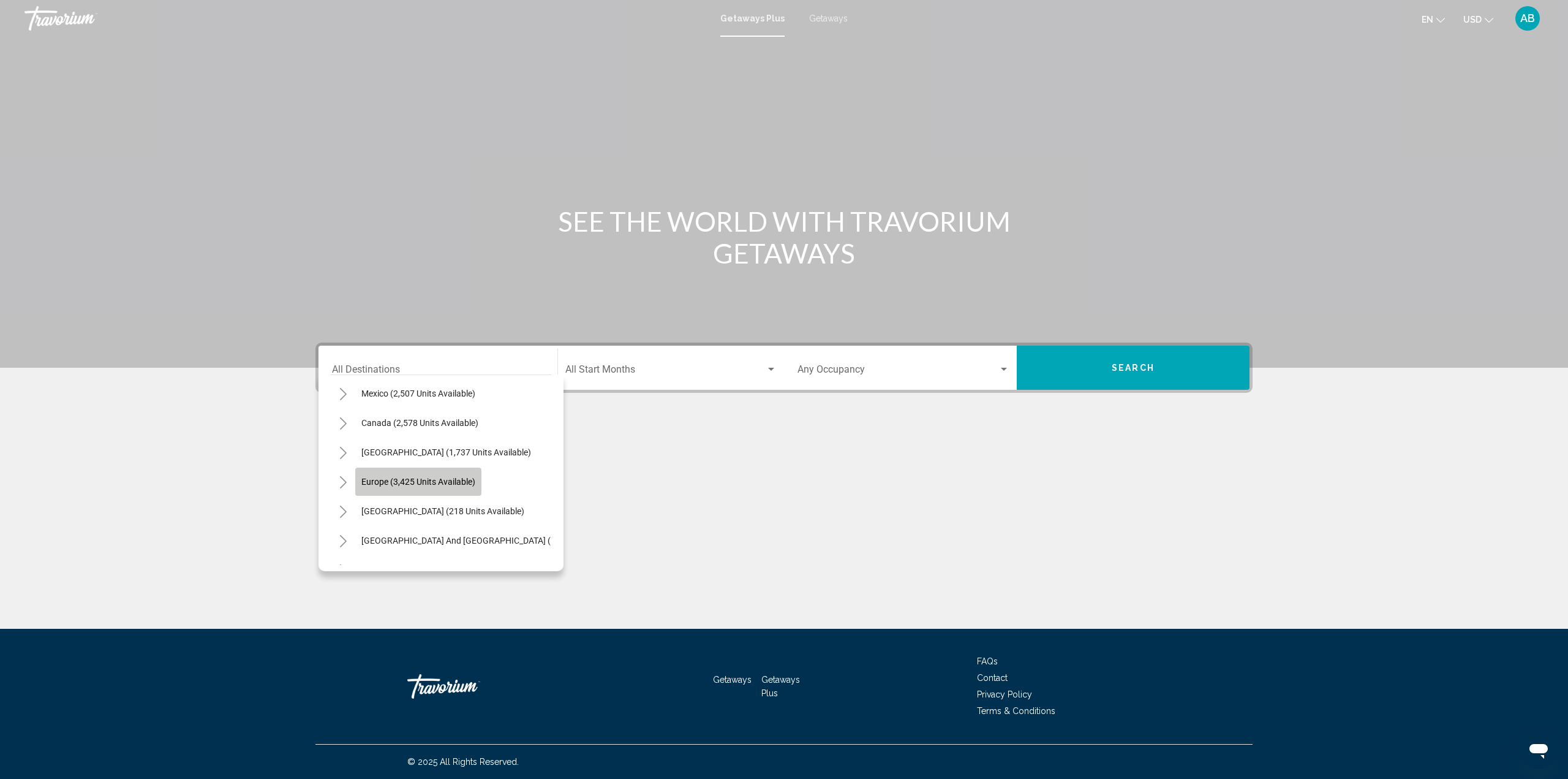
click at [438, 490] on button "Europe (3,425 units available)" at bounding box center [418, 481] width 126 height 28
type input "**********"
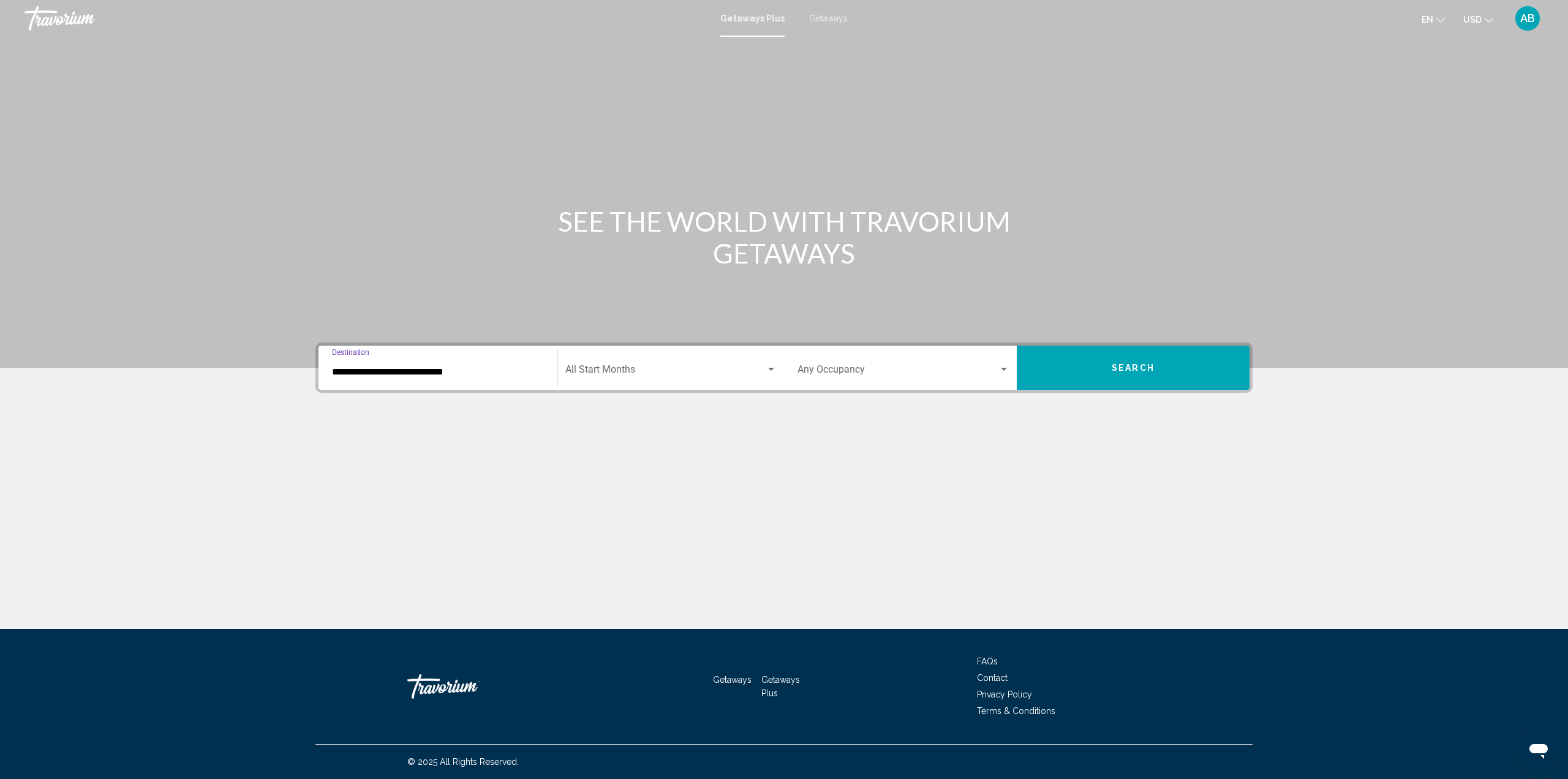
click at [694, 382] on div "Start Month All Start Months" at bounding box center [671, 368] width 211 height 39
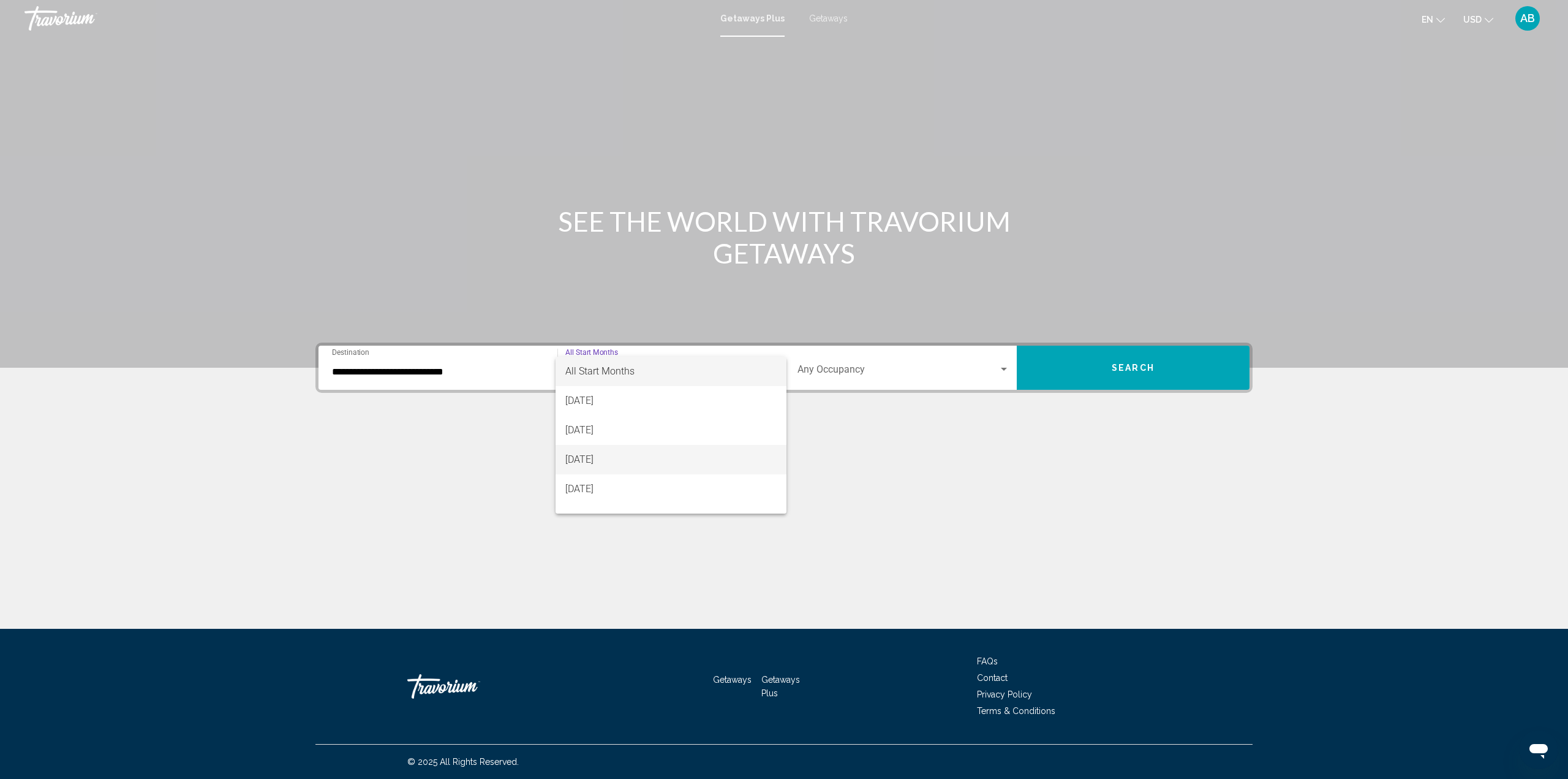
drag, startPoint x: 660, startPoint y: 469, endPoint x: 678, endPoint y: 461, distance: 19.7
click at [660, 469] on span "[DATE]" at bounding box center [672, 459] width 212 height 29
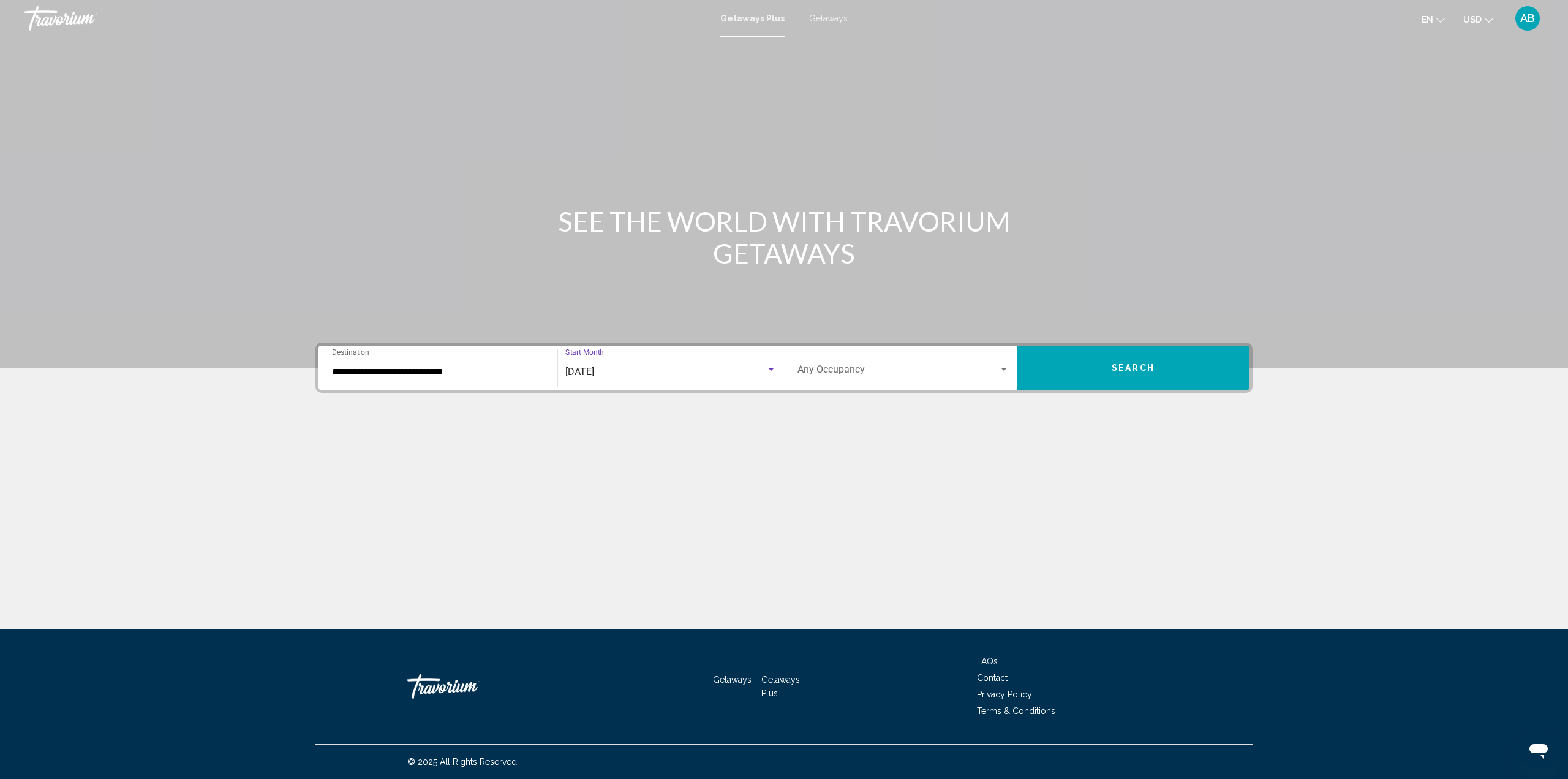
click at [1119, 357] on button "Search" at bounding box center [1133, 368] width 233 height 44
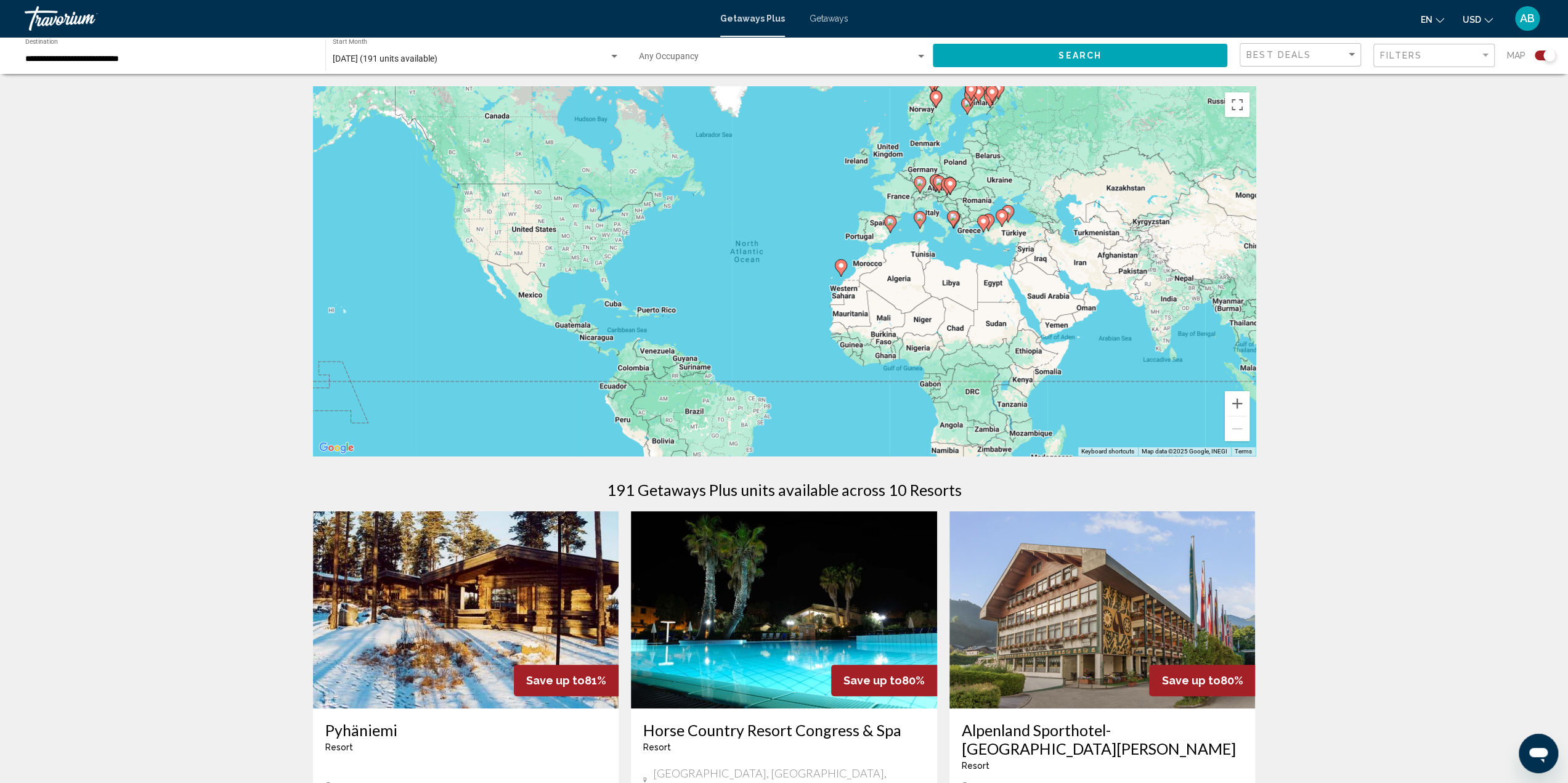
click at [378, 70] on div "[DATE] (191 units available) Start Month All Start Months" at bounding box center [476, 56] width 287 height 34
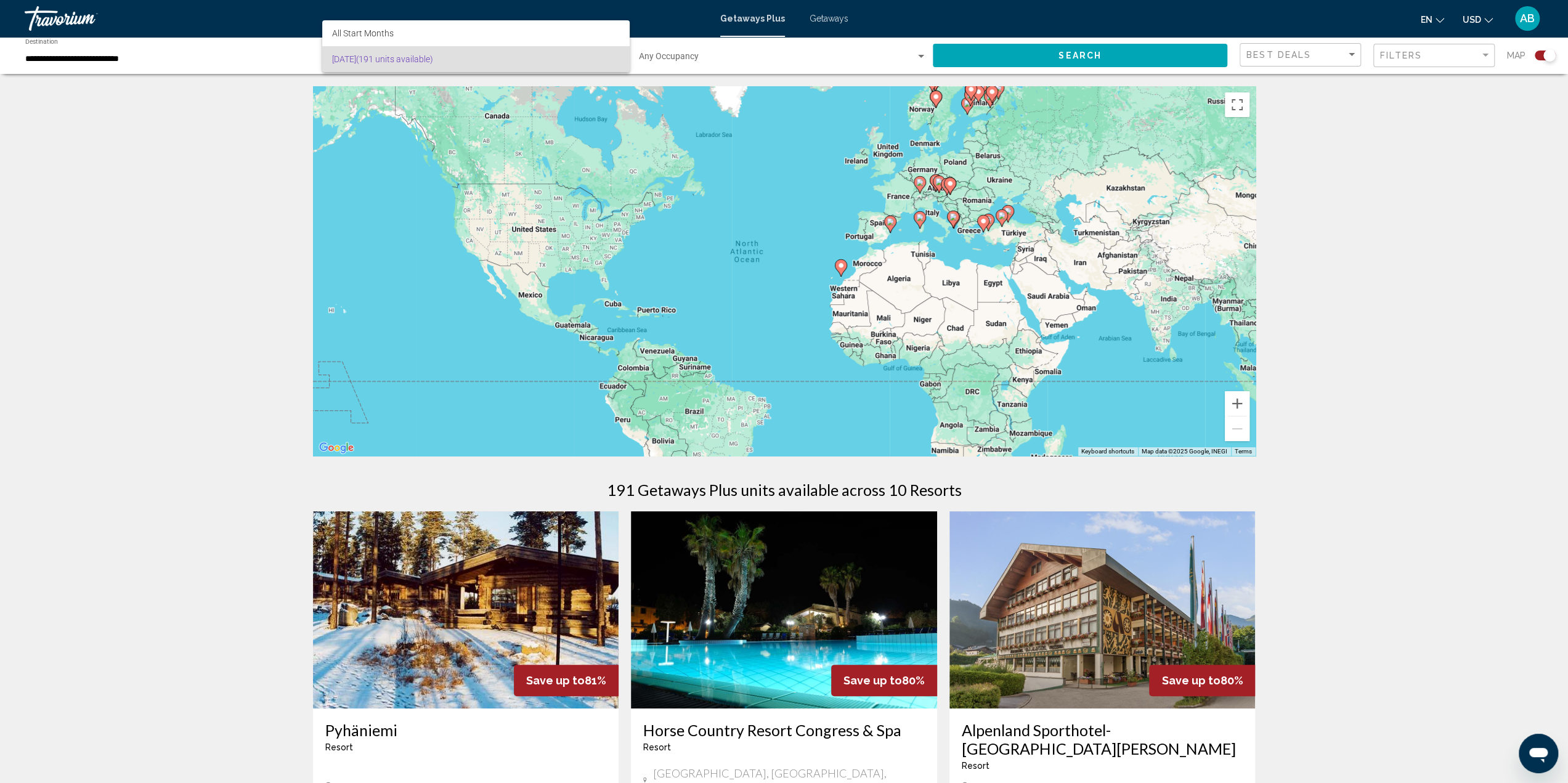
click at [205, 63] on div at bounding box center [784, 391] width 1568 height 783
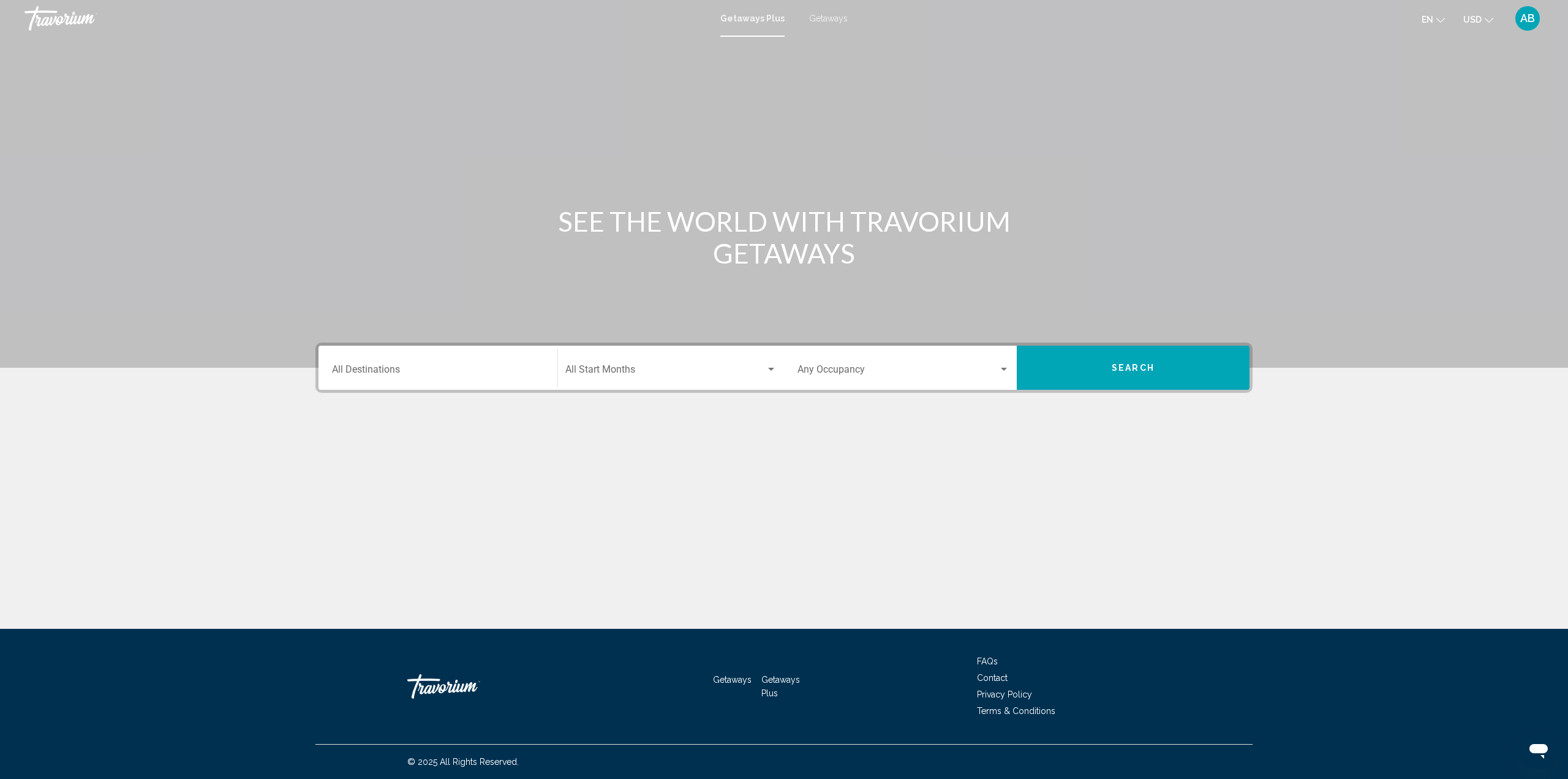
click at [523, 368] on input "Destination All Destinations" at bounding box center [438, 372] width 212 height 11
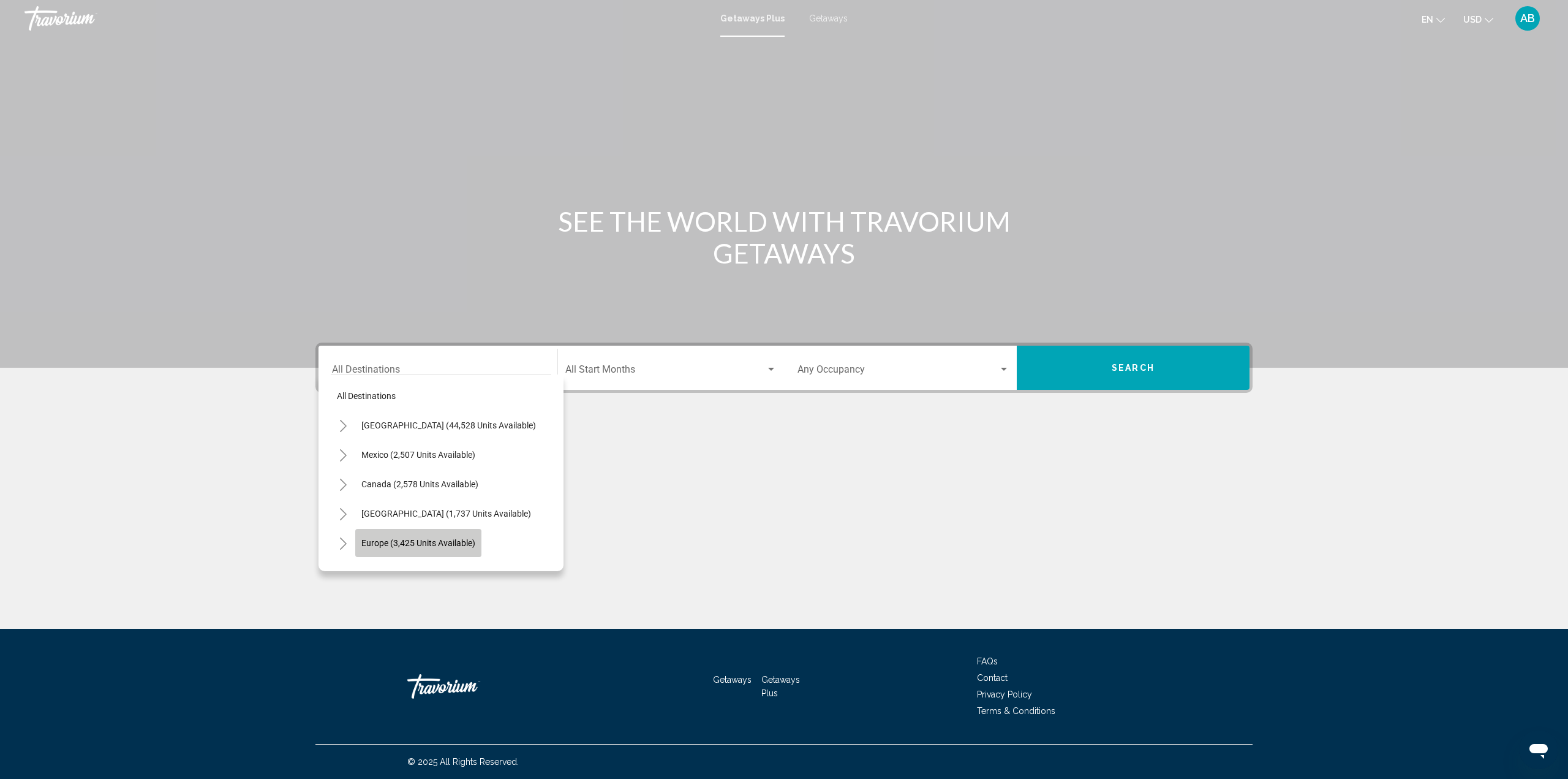
drag, startPoint x: 420, startPoint y: 539, endPoint x: 609, endPoint y: 451, distance: 208.5
click at [421, 539] on span "Europe (3,425 units available)" at bounding box center [418, 543] width 114 height 10
type input "**********"
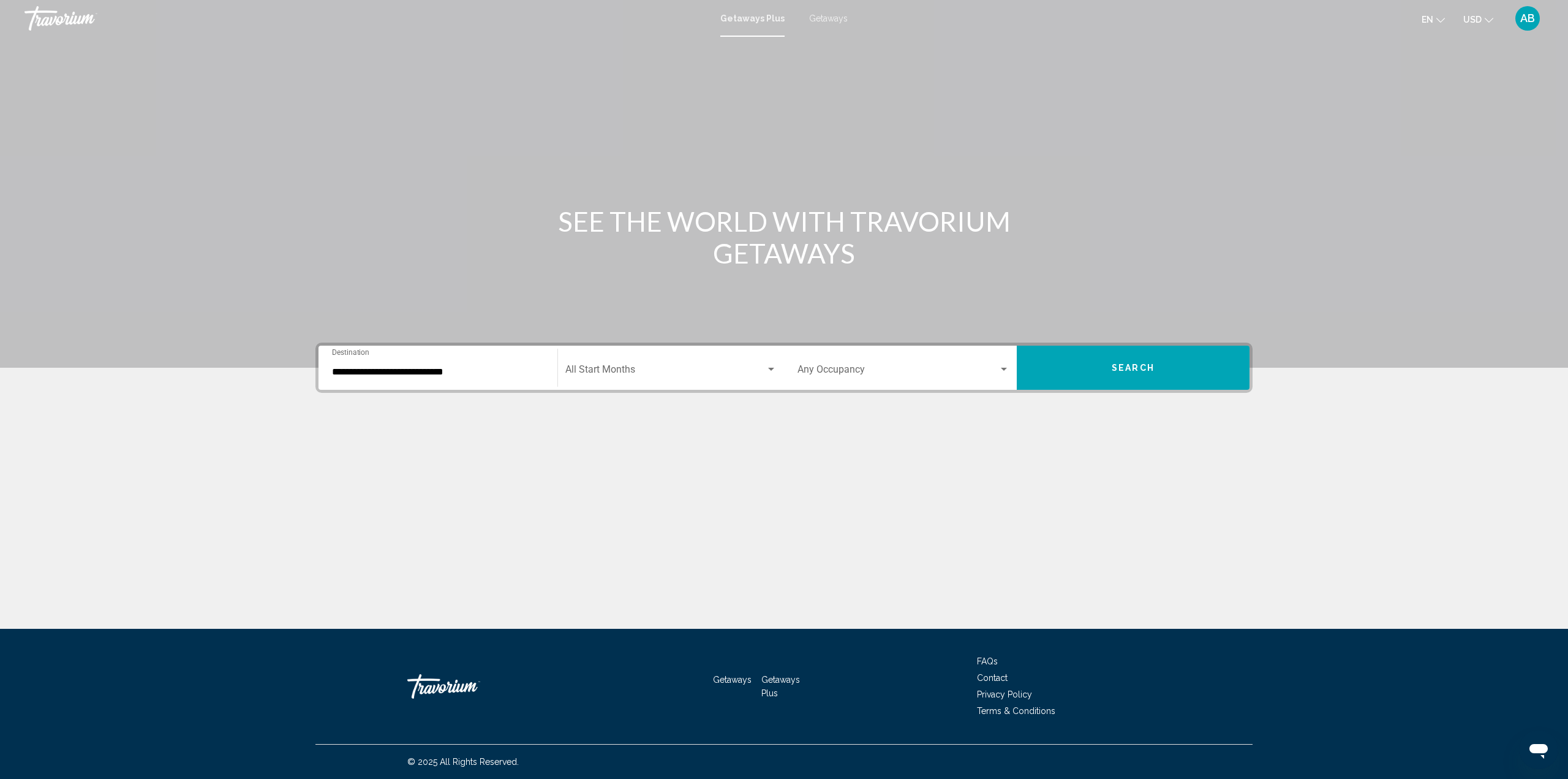
click at [678, 354] on div "Start Month All Start Months" at bounding box center [671, 368] width 211 height 39
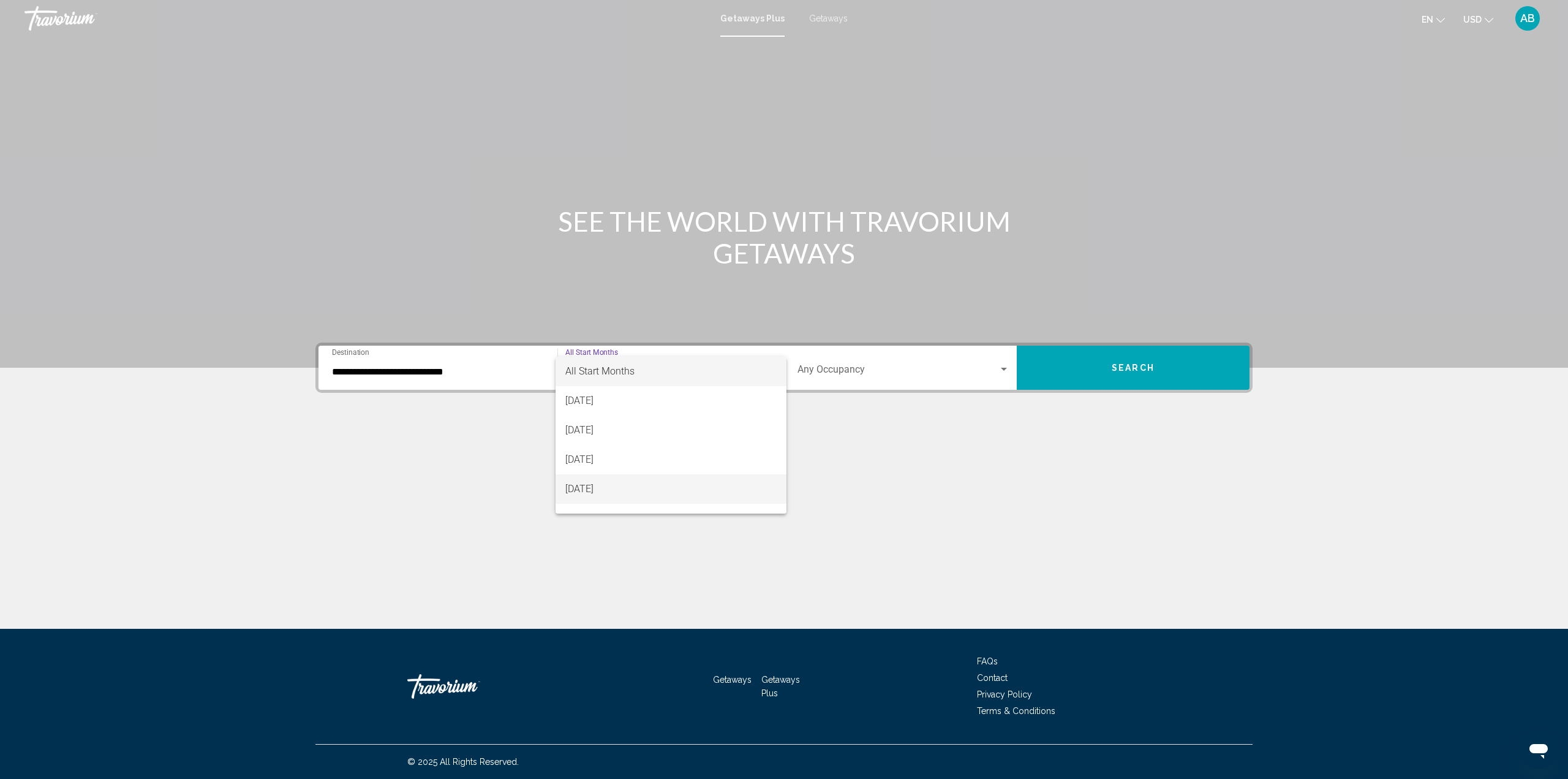
drag, startPoint x: 600, startPoint y: 495, endPoint x: 619, endPoint y: 493, distance: 19.1
click at [600, 496] on span "[DATE]" at bounding box center [672, 489] width 212 height 29
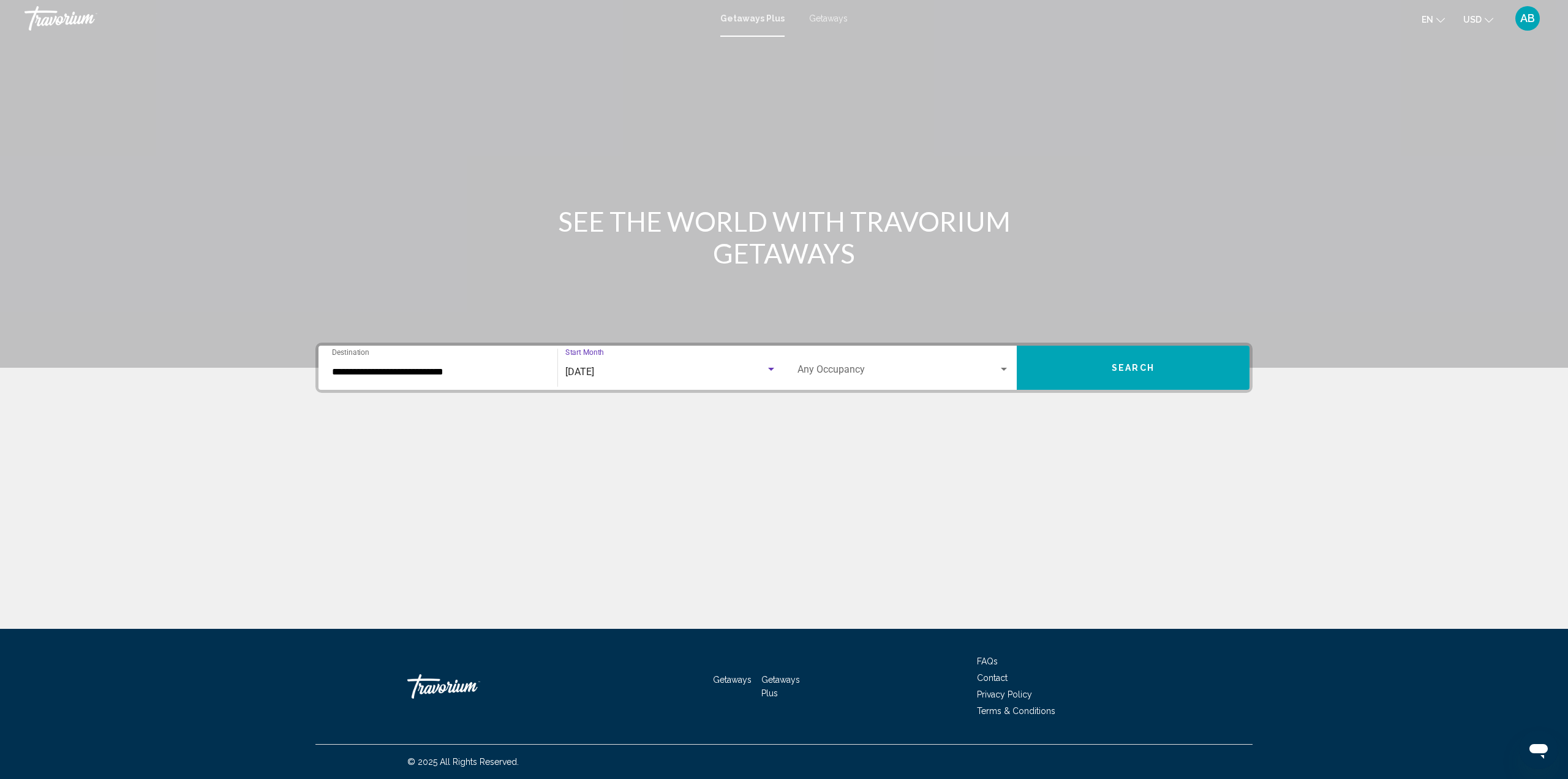
click at [1066, 368] on button "Search" at bounding box center [1133, 368] width 233 height 44
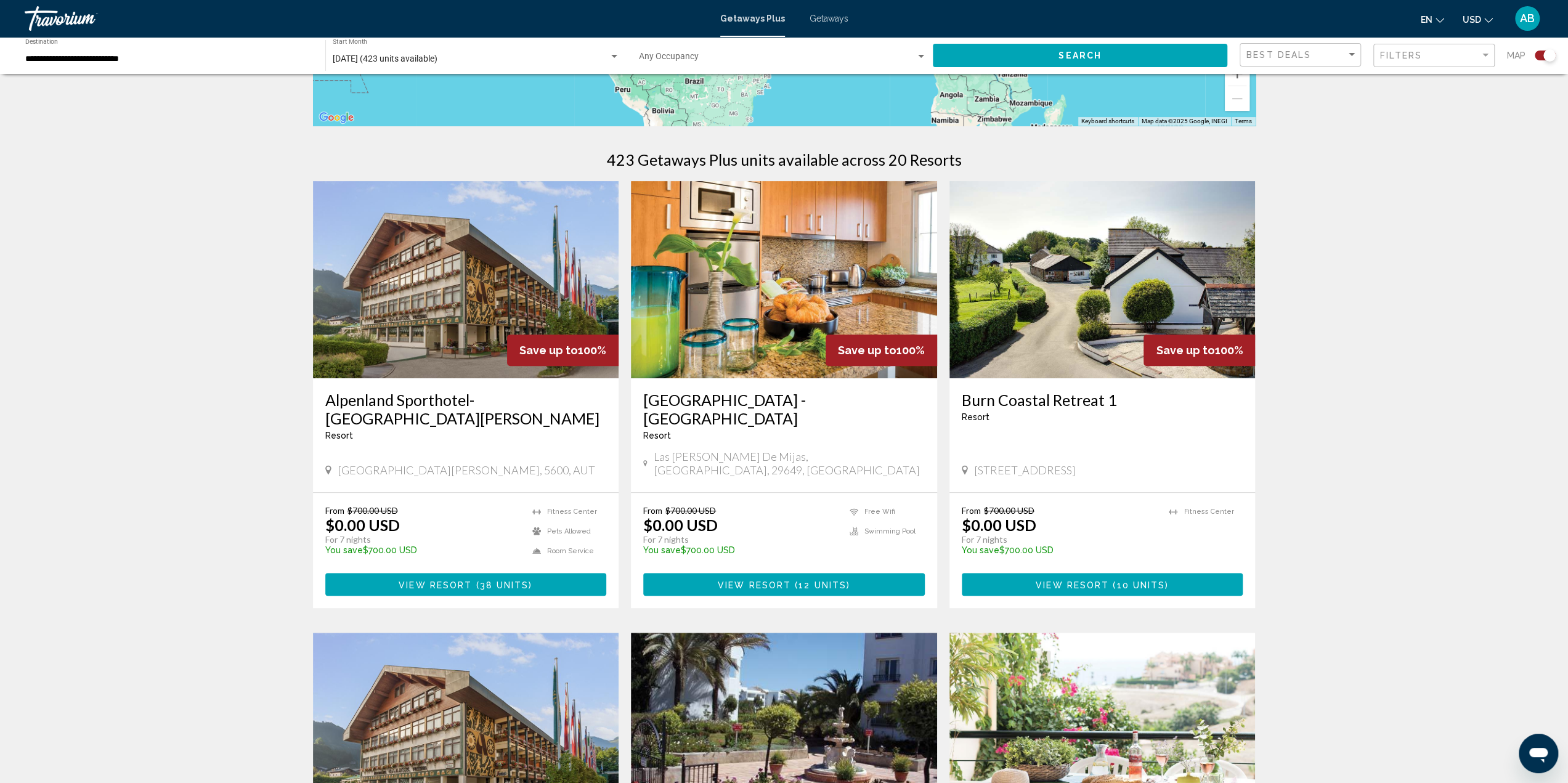
scroll to position [431, 0]
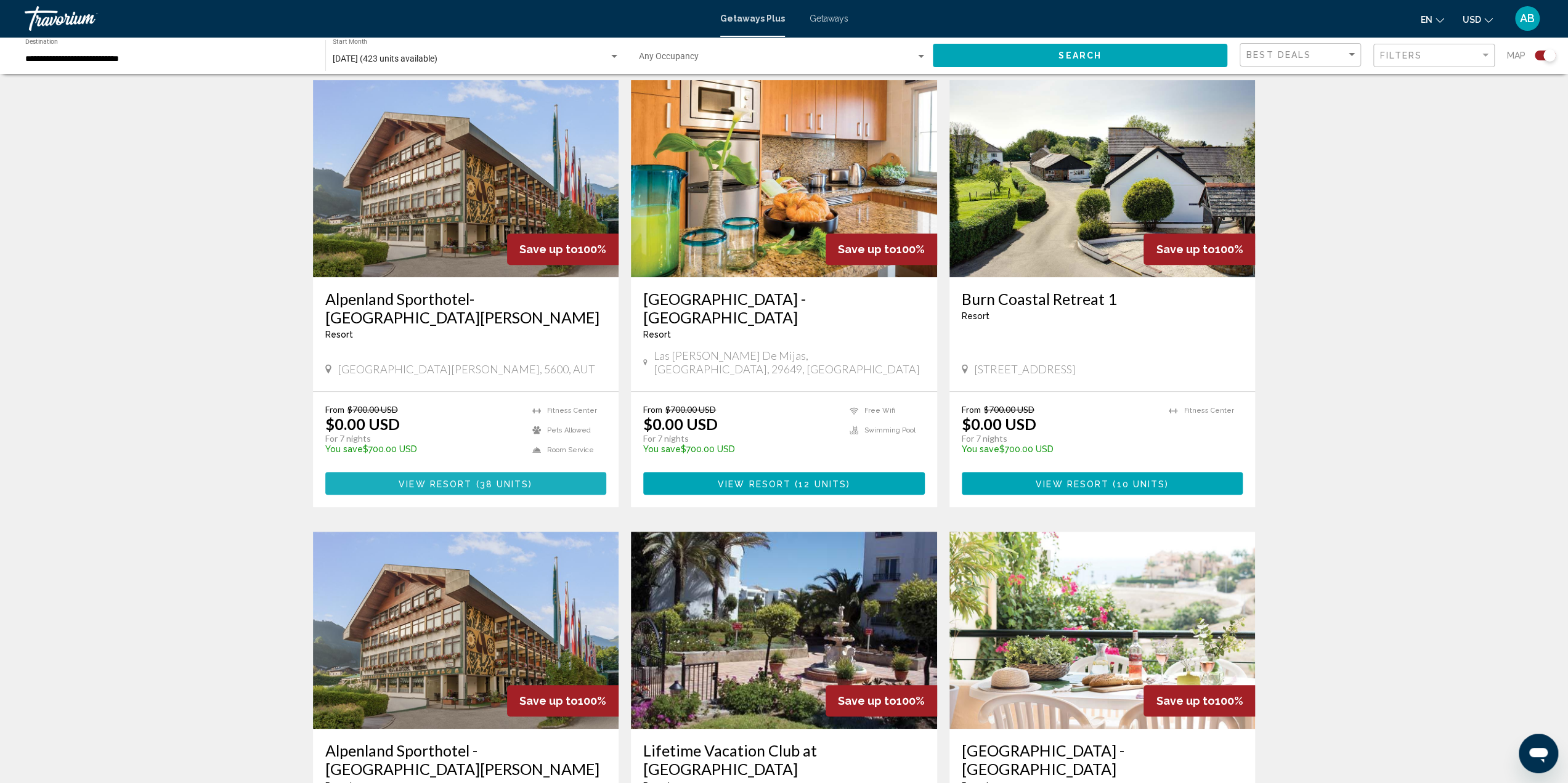
click at [489, 475] on button "View Resort ( 38 units )" at bounding box center [466, 483] width 281 height 23
